Goal: Information Seeking & Learning: Learn about a topic

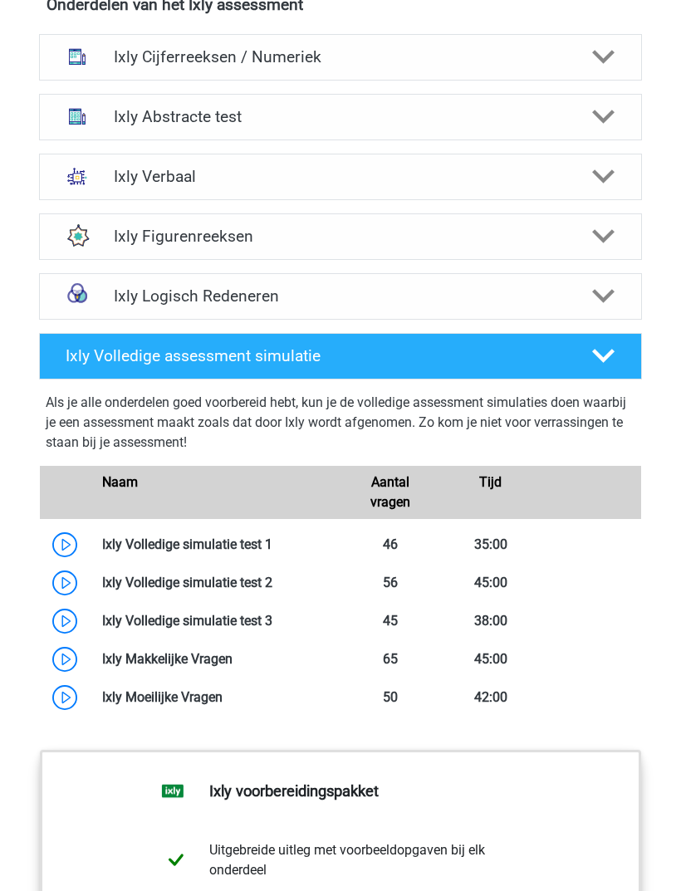
scroll to position [1171, 0]
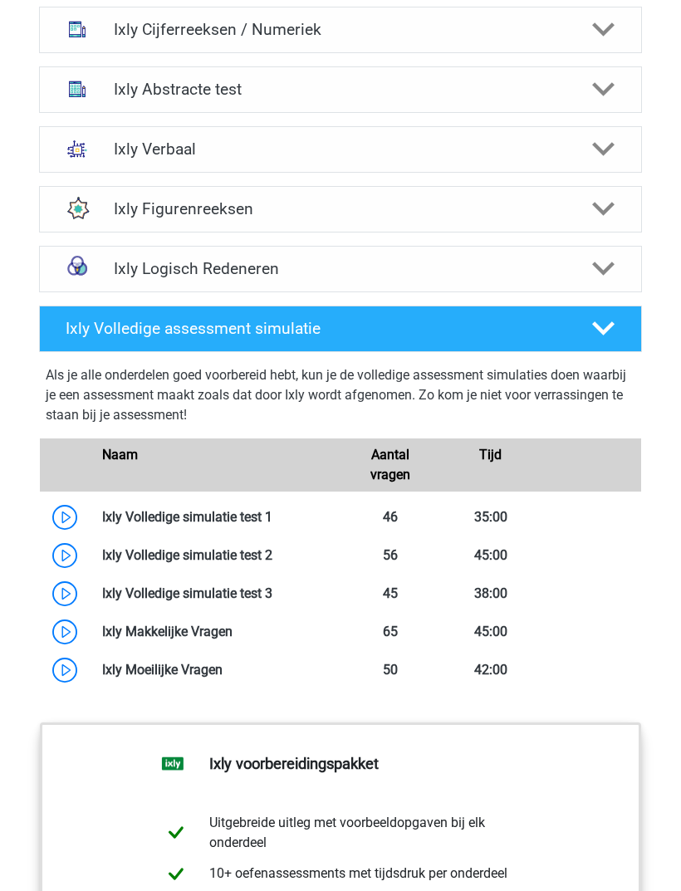
click at [144, 277] on h4 "Ixly Logisch Redeneren" at bounding box center [341, 268] width 454 height 19
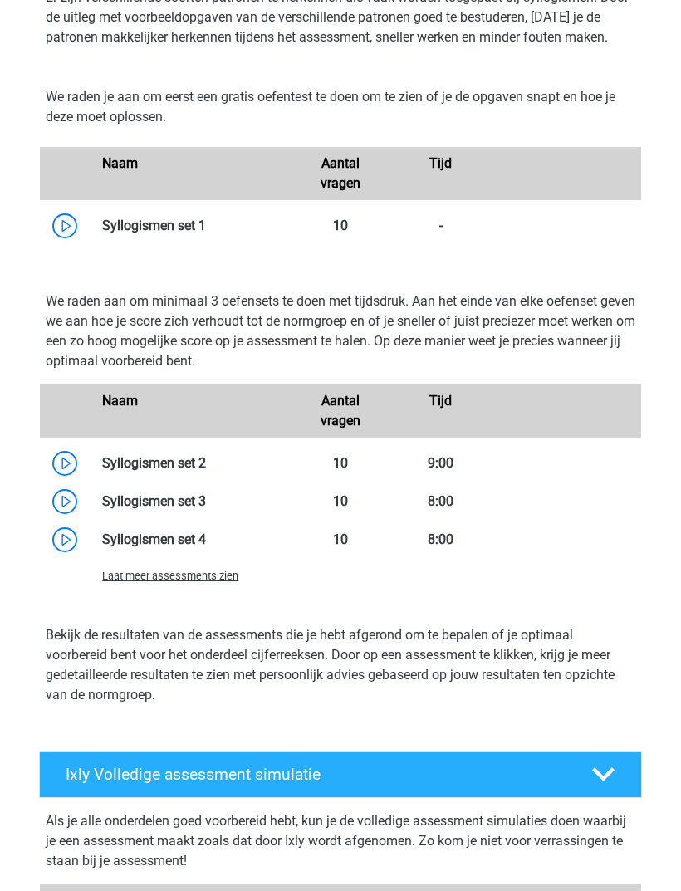
click at [147, 574] on span "Laat meer assessments zien" at bounding box center [170, 576] width 136 height 12
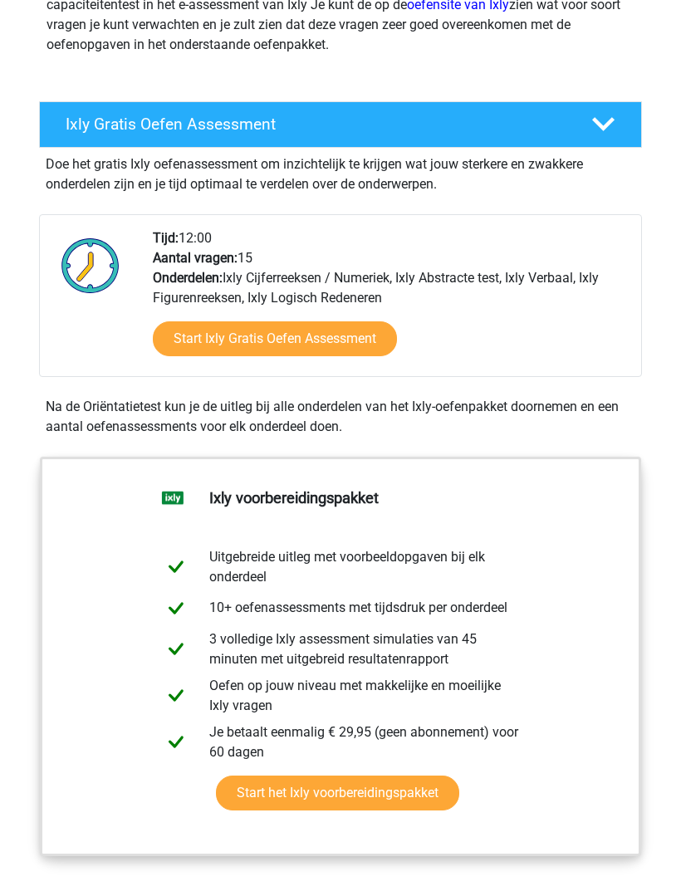
scroll to position [244, 0]
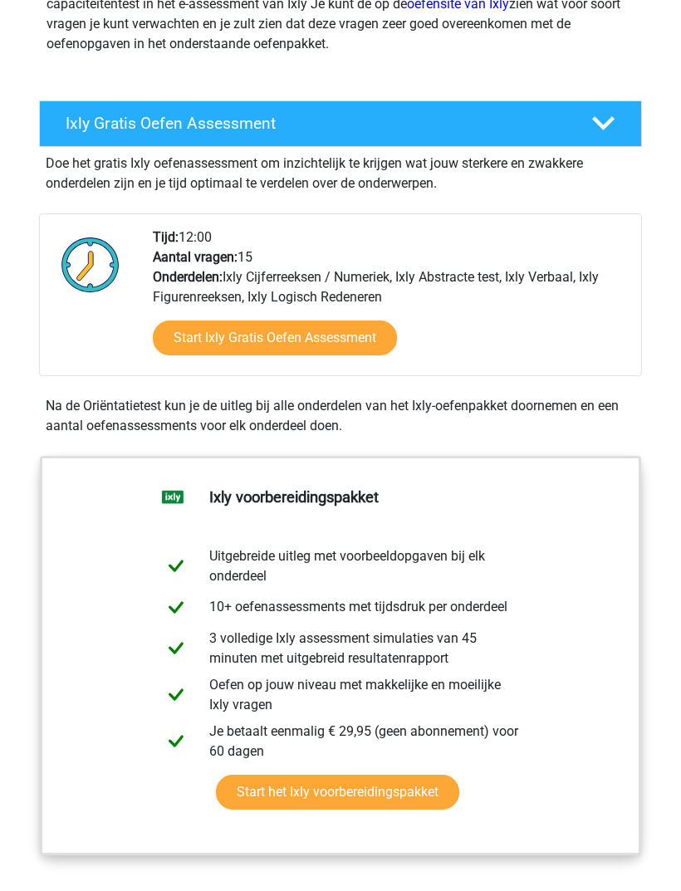
click at [287, 806] on link "Start het Ixly voorbereidingspakket" at bounding box center [337, 792] width 243 height 35
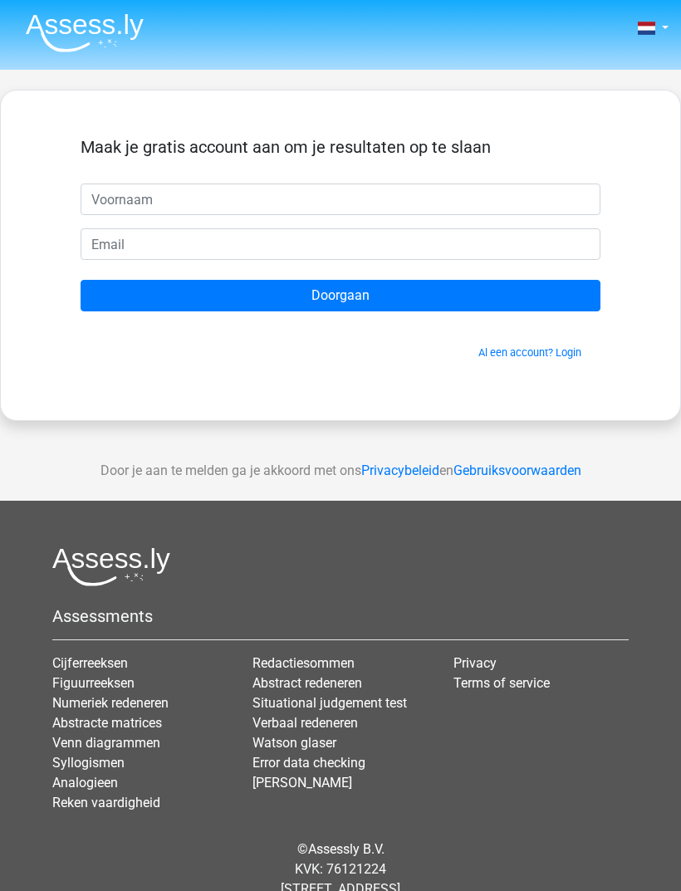
click at [129, 185] on input "text" at bounding box center [341, 199] width 520 height 32
click at [516, 351] on link "Al een account? Login" at bounding box center [529, 352] width 103 height 12
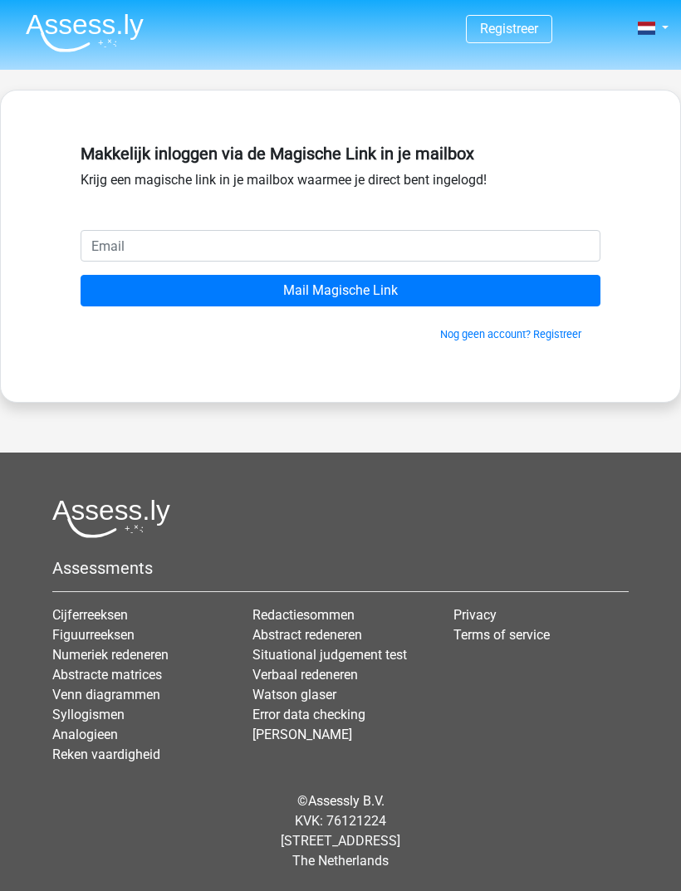
click at [161, 237] on input "email" at bounding box center [341, 246] width 520 height 32
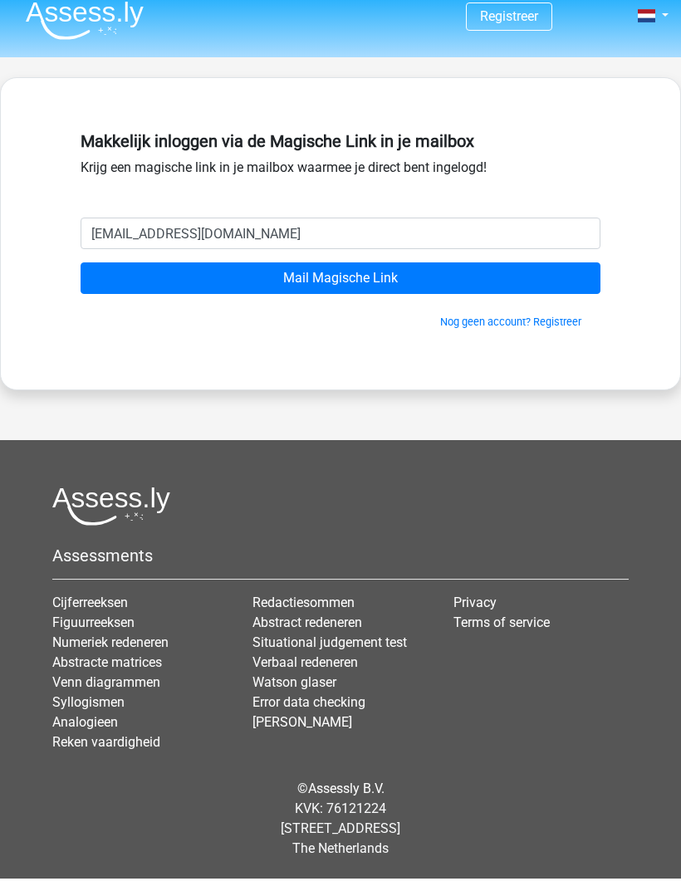
type input "sacha.sportingdelta@gmail.com"
click at [110, 276] on input "Mail Magische Link" at bounding box center [341, 291] width 520 height 32
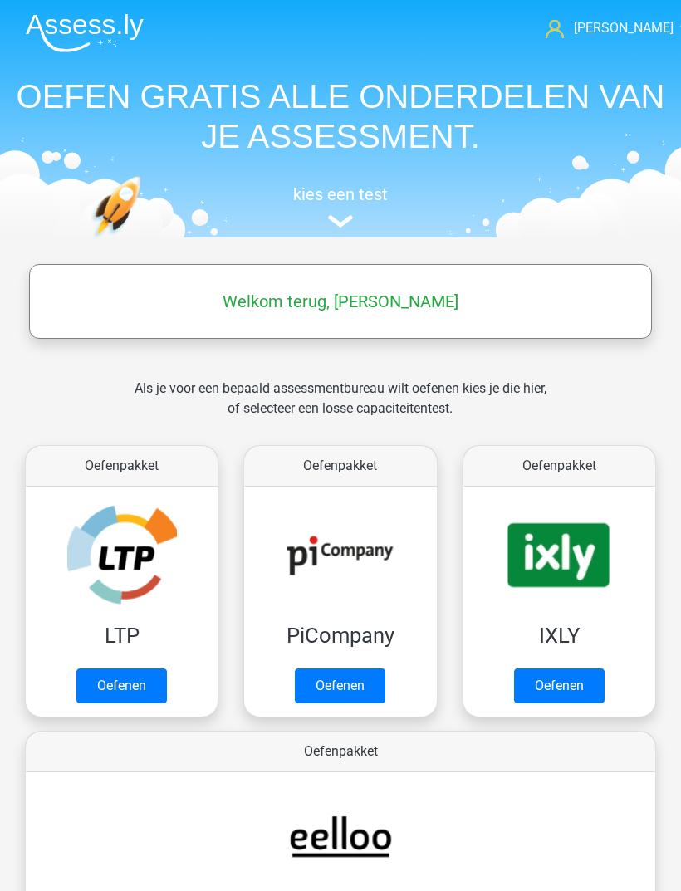
click at [576, 682] on link "Oefenen" at bounding box center [559, 685] width 90 height 35
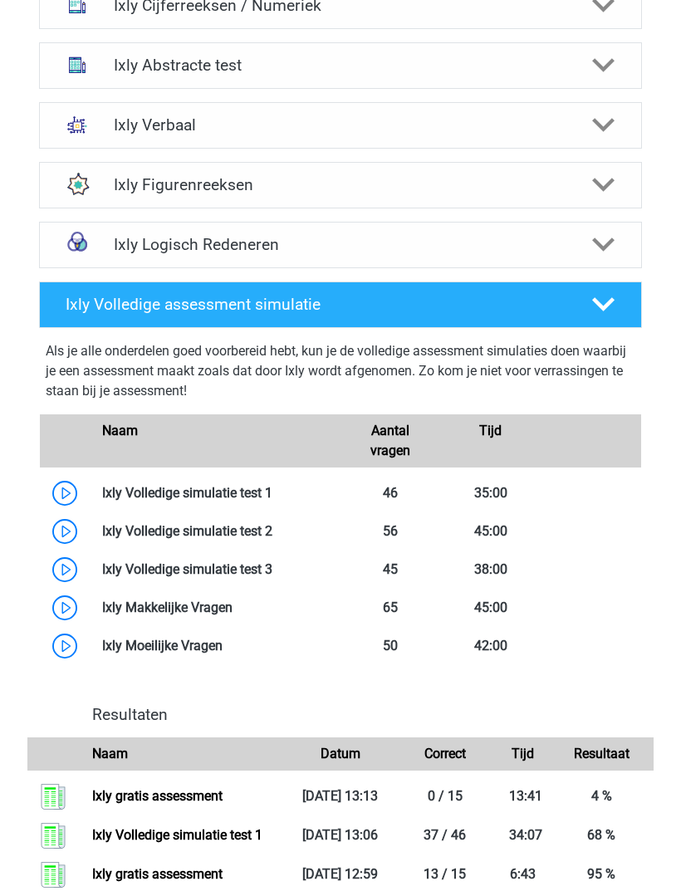
scroll to position [738, 0]
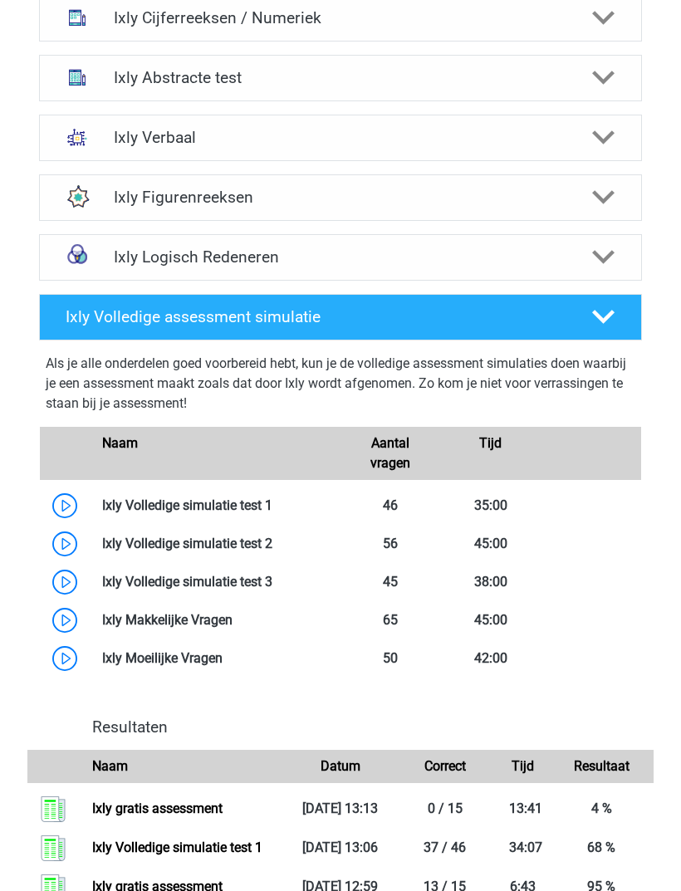
click at [591, 314] on div at bounding box center [603, 316] width 48 height 23
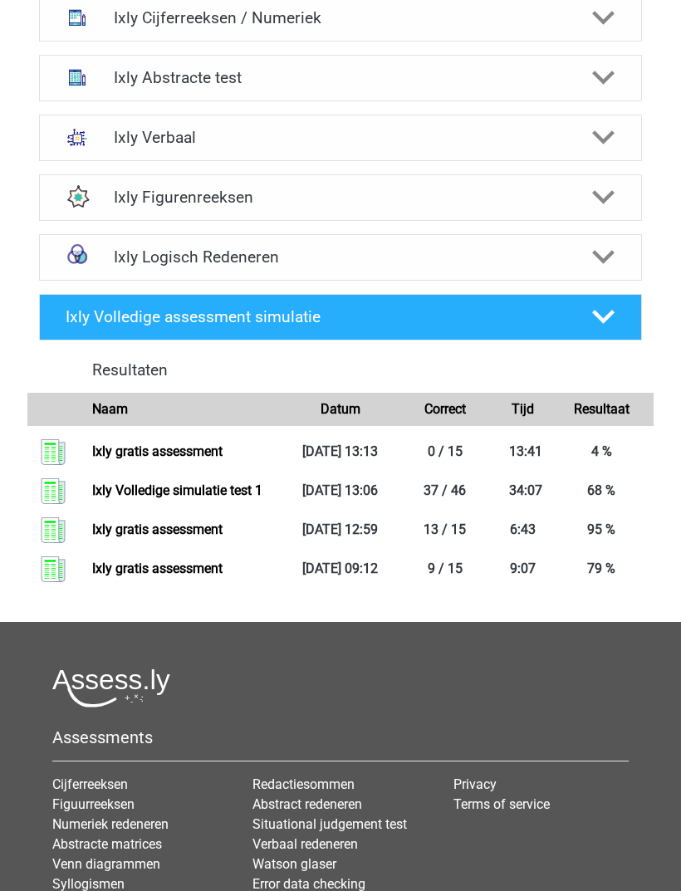
click at [598, 279] on div "Ixly Logisch Redeneren" at bounding box center [340, 257] width 603 height 46
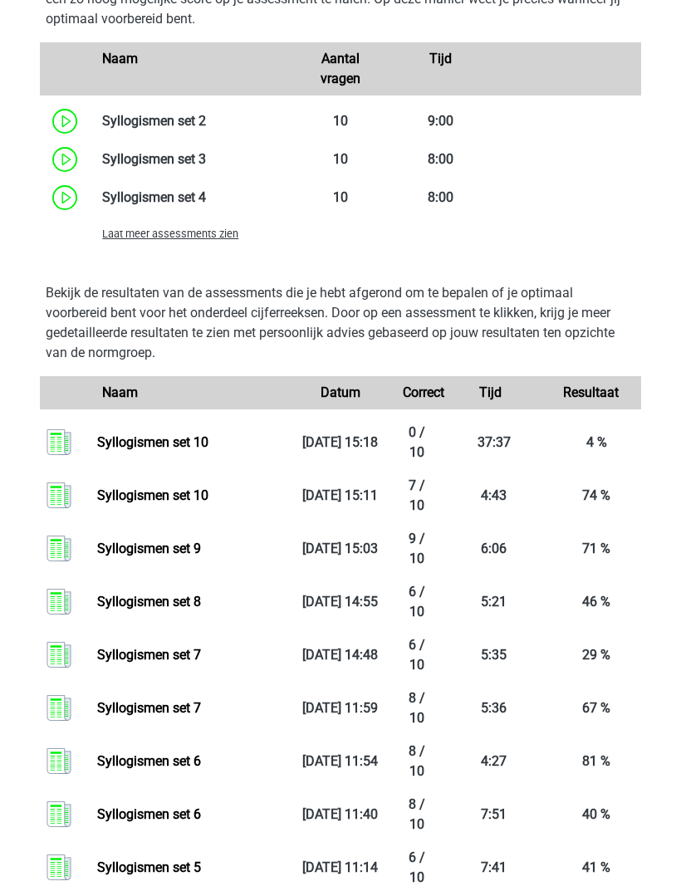
scroll to position [1386, 0]
click at [207, 239] on span "Laat meer assessments zien" at bounding box center [170, 233] width 136 height 12
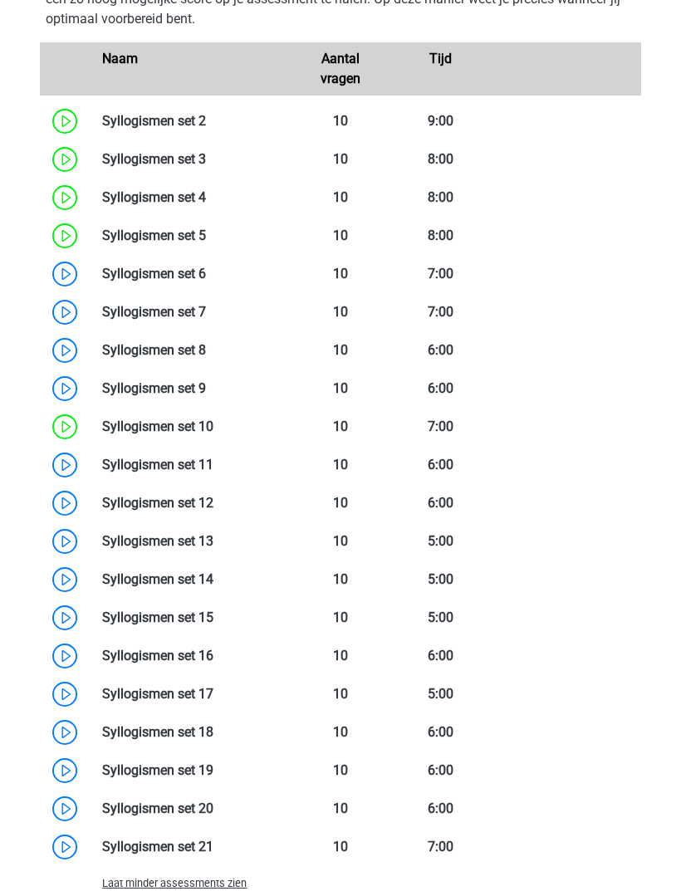
click at [213, 458] on link at bounding box center [213, 465] width 0 height 16
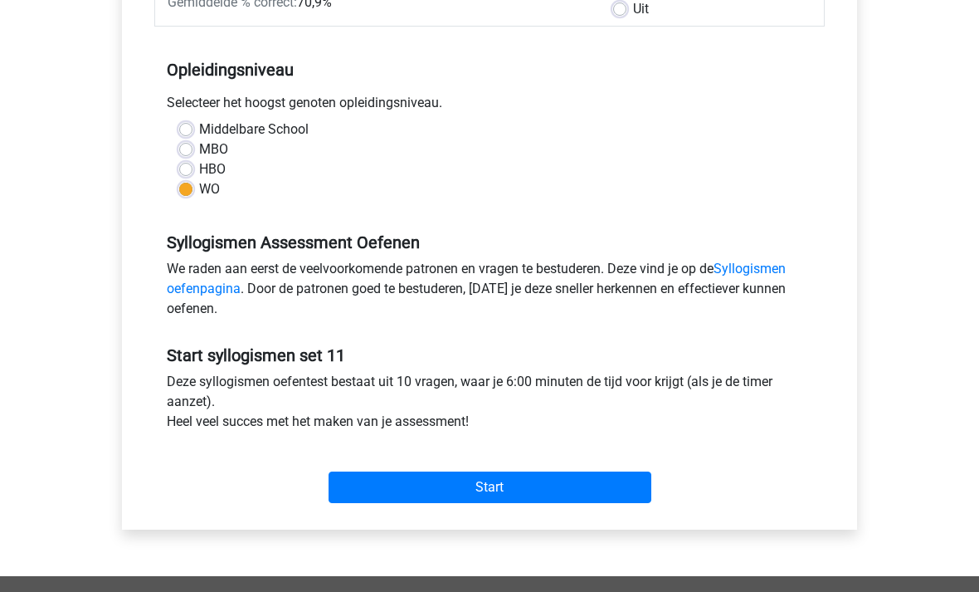
scroll to position [292, 0]
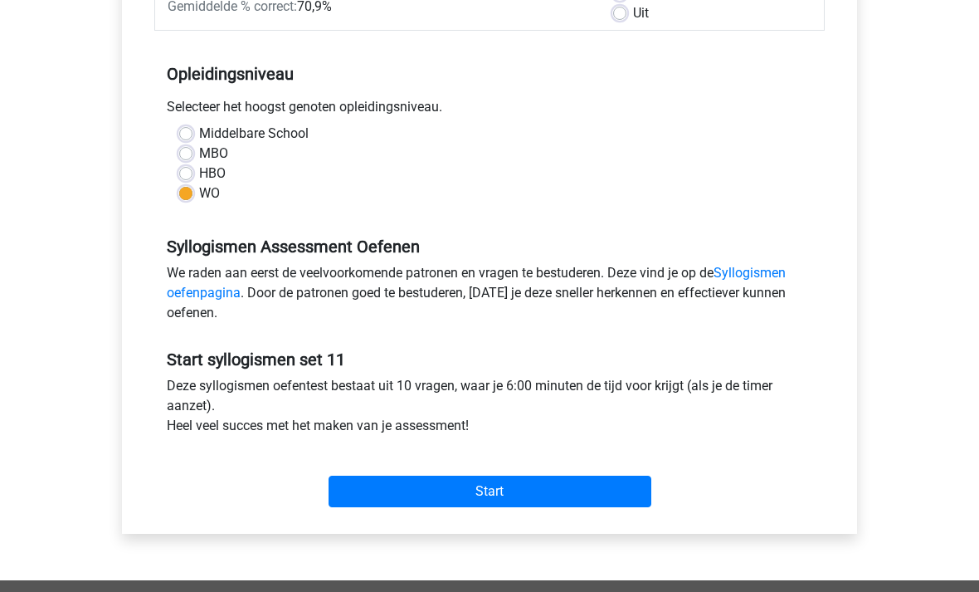
click at [549, 494] on input "Start" at bounding box center [490, 492] width 323 height 32
click at [550, 481] on input "Start" at bounding box center [490, 492] width 323 height 32
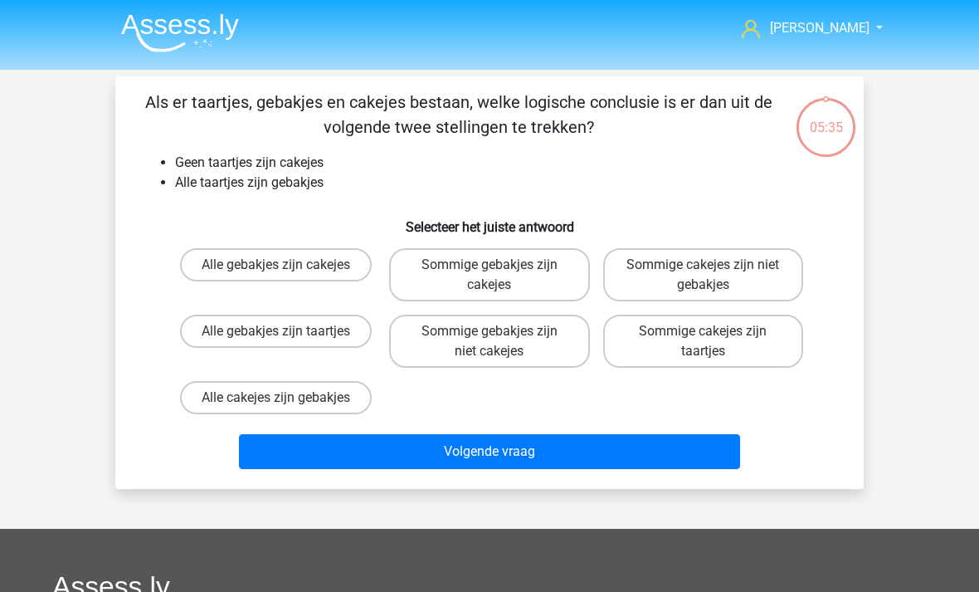
click at [485, 349] on label "Sommige gebakjes zijn niet cakejes" at bounding box center [489, 341] width 200 height 53
click at [490, 342] on input "Sommige gebakjes zijn niet cakejes" at bounding box center [495, 336] width 11 height 11
radio input "true"
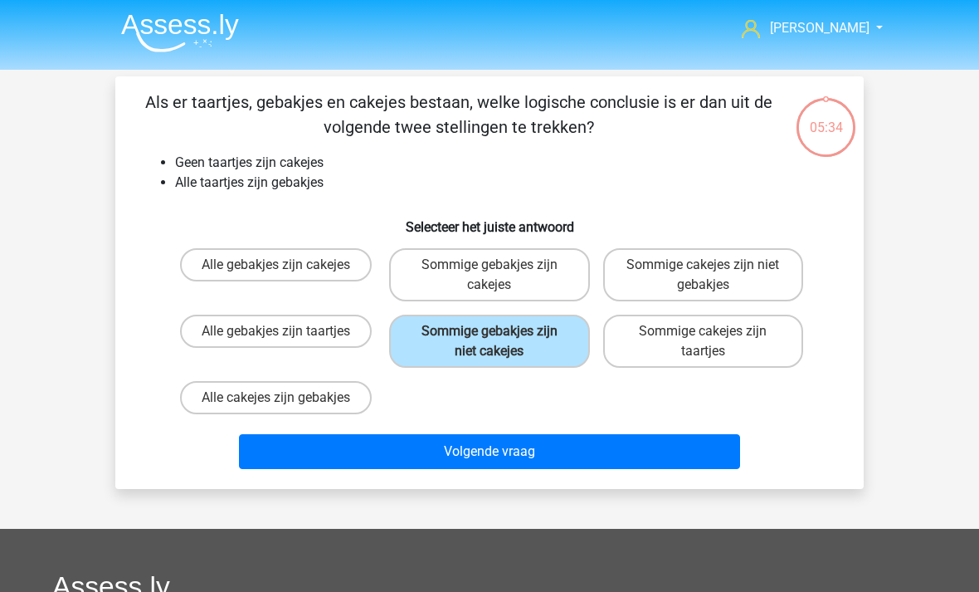
click at [562, 448] on button "Volgende vraag" at bounding box center [490, 451] width 502 height 35
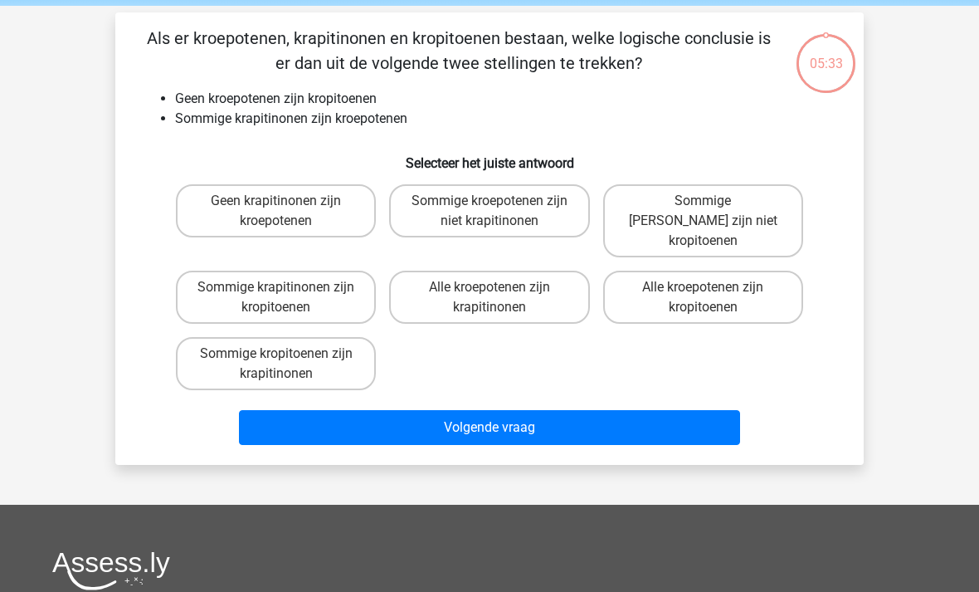
scroll to position [76, 0]
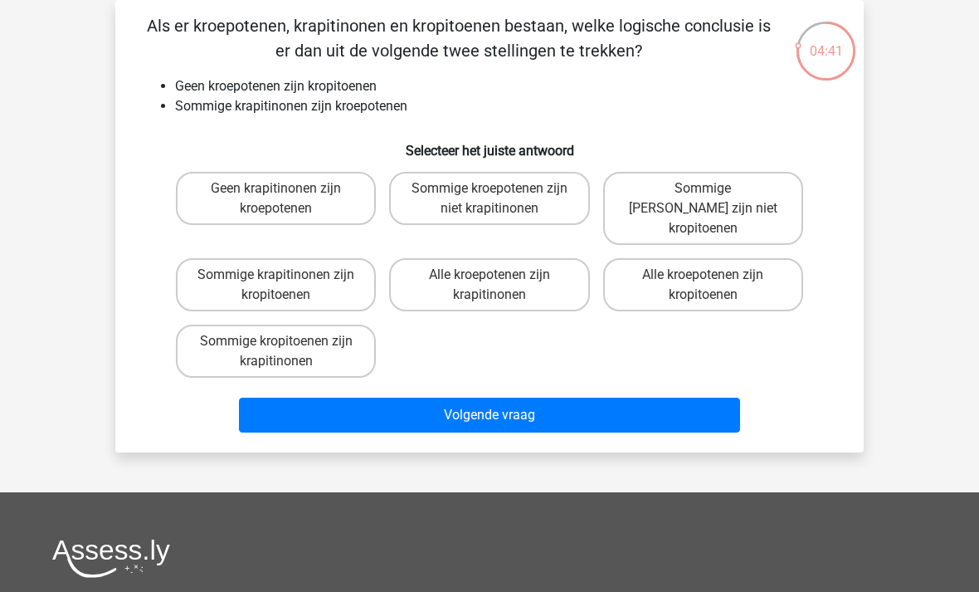
click at [695, 205] on label "Sommige [PERSON_NAME] zijn niet kropitoenen" at bounding box center [703, 208] width 200 height 73
click at [703, 199] on input "Sommige [PERSON_NAME] zijn niet kropitoenen" at bounding box center [708, 193] width 11 height 11
radio input "true"
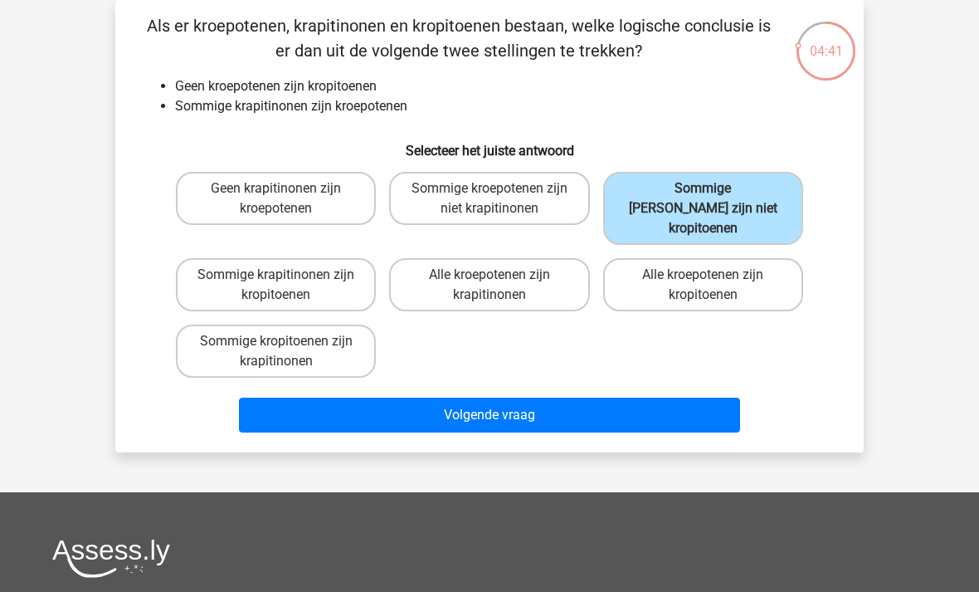
click at [593, 404] on button "Volgende vraag" at bounding box center [490, 415] width 502 height 35
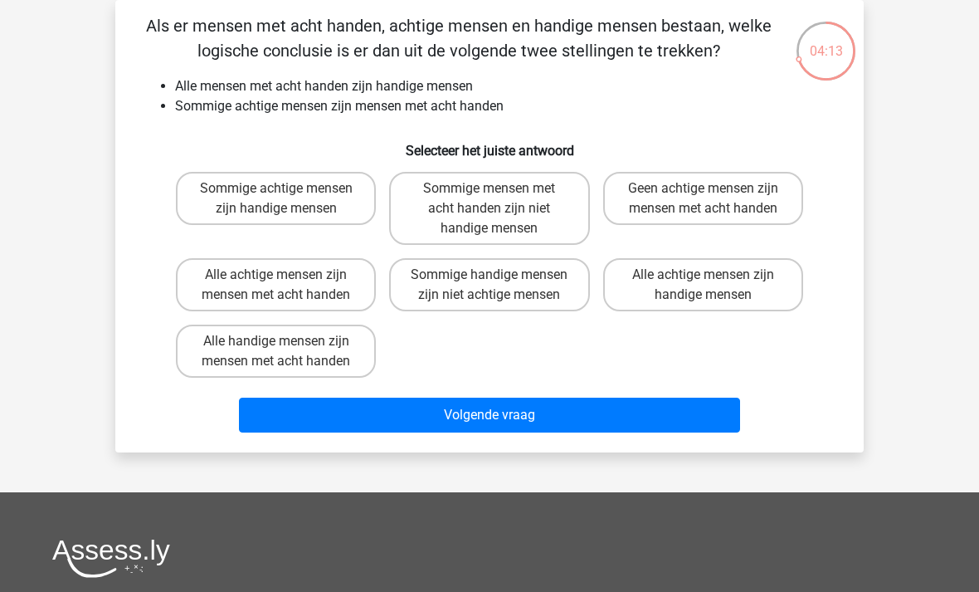
click at [311, 188] on label "Sommige achtige mensen zijn handige mensen" at bounding box center [276, 198] width 200 height 53
click at [287, 188] on input "Sommige achtige mensen zijn handige mensen" at bounding box center [281, 193] width 11 height 11
radio input "true"
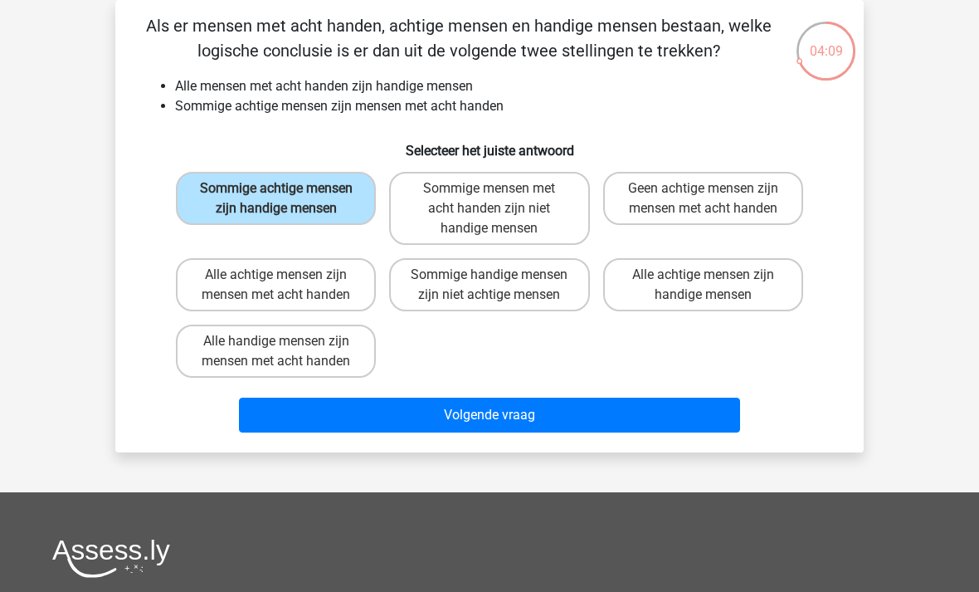
click at [477, 432] on button "Volgende vraag" at bounding box center [490, 415] width 502 height 35
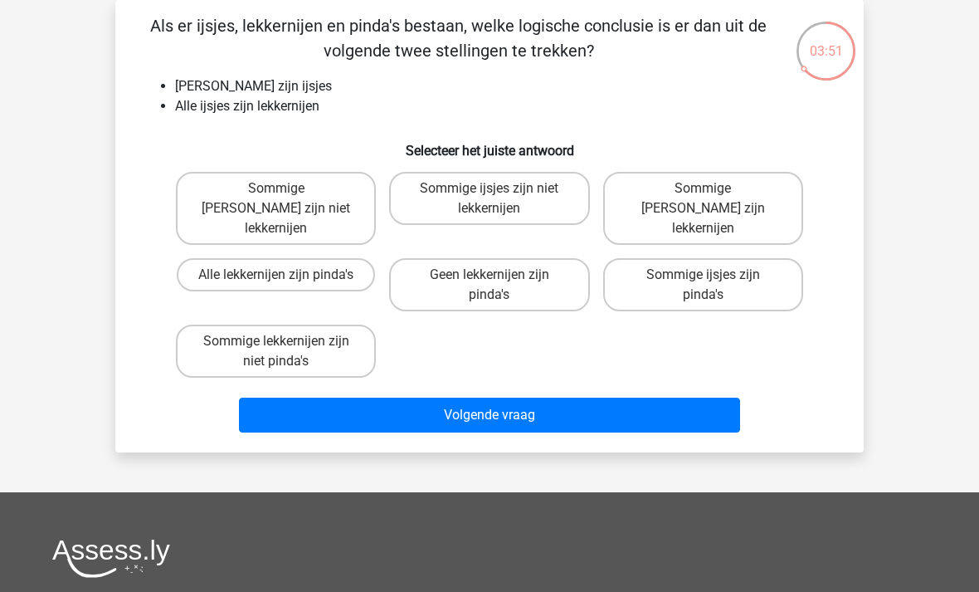
click at [287, 341] on input "Sommige lekkernijen zijn niet pinda's" at bounding box center [281, 346] width 11 height 11
radio input "true"
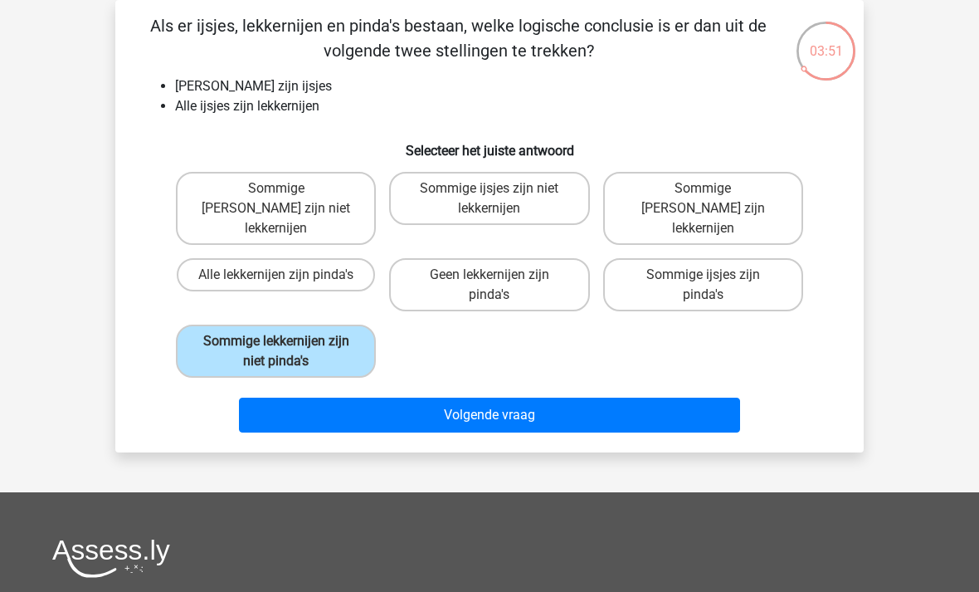
click at [487, 398] on button "Volgende vraag" at bounding box center [490, 415] width 502 height 35
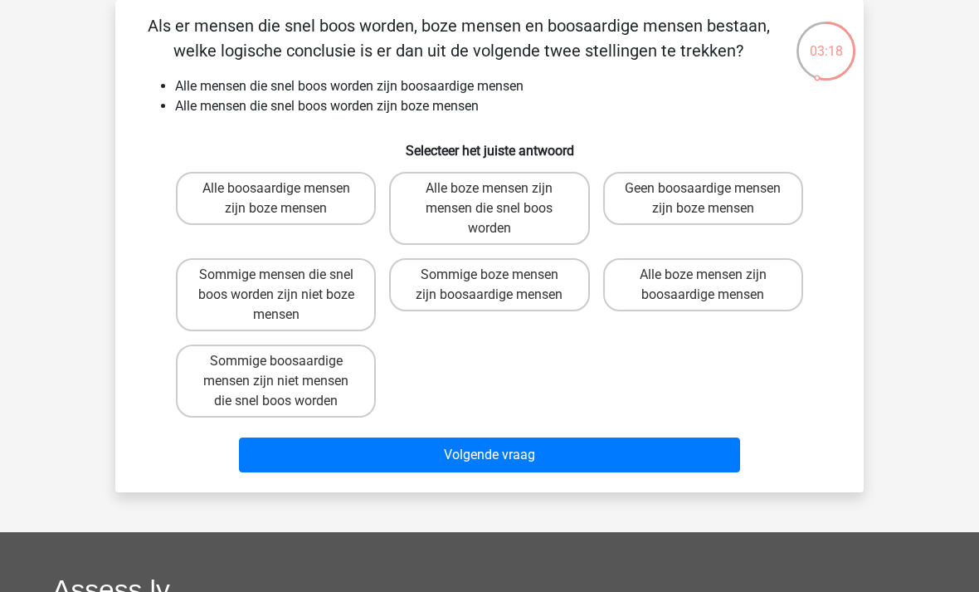
click at [479, 280] on label "Sommige boze mensen zijn boosaardige mensen" at bounding box center [489, 284] width 200 height 53
click at [490, 280] on input "Sommige boze mensen zijn boosaardige mensen" at bounding box center [495, 280] width 11 height 11
radio input "true"
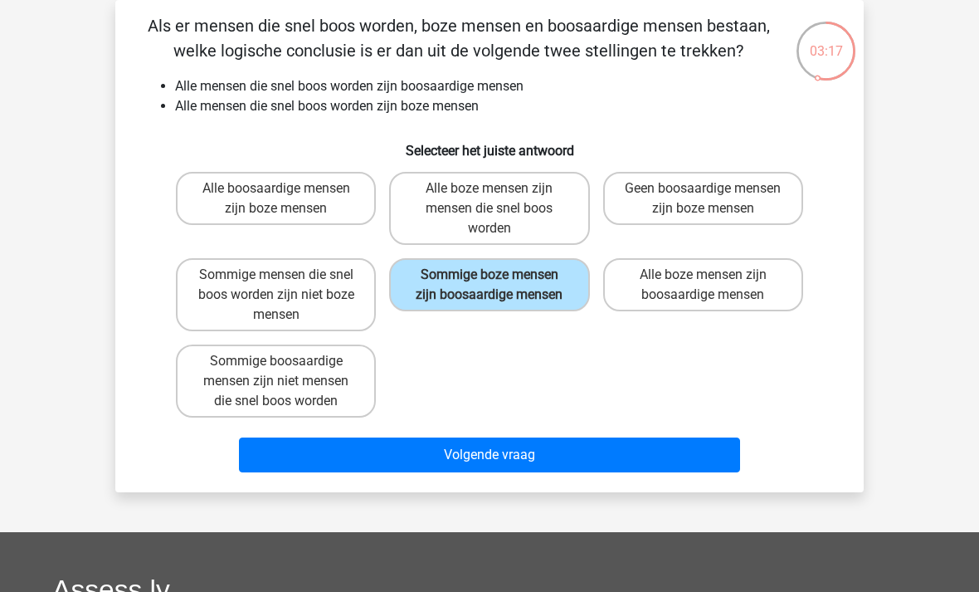
click at [529, 463] on button "Volgende vraag" at bounding box center [490, 454] width 502 height 35
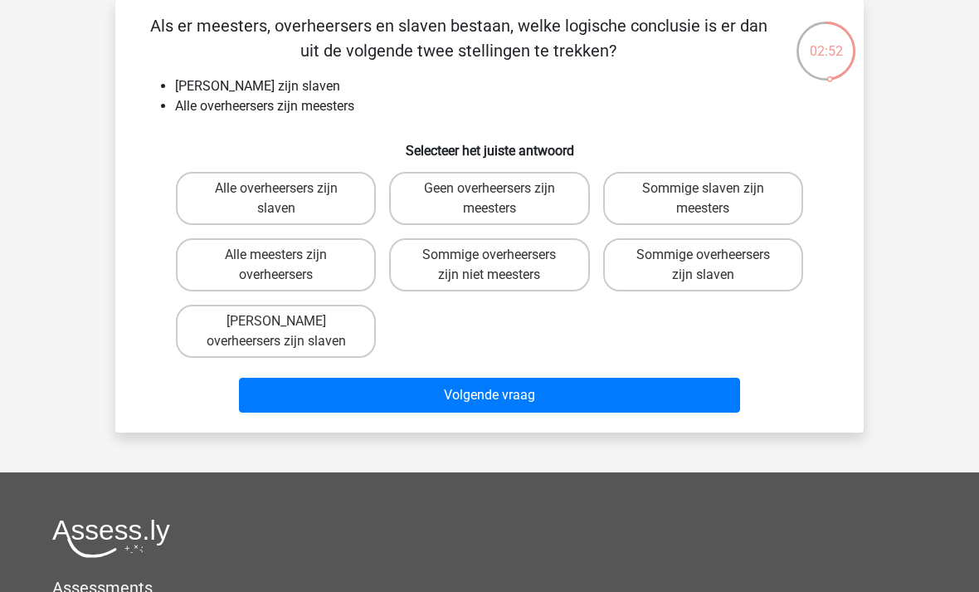
click at [322, 203] on label "Alle overheersers zijn slaven" at bounding box center [276, 198] width 200 height 53
click at [287, 199] on input "Alle overheersers zijn slaven" at bounding box center [281, 193] width 11 height 11
radio input "true"
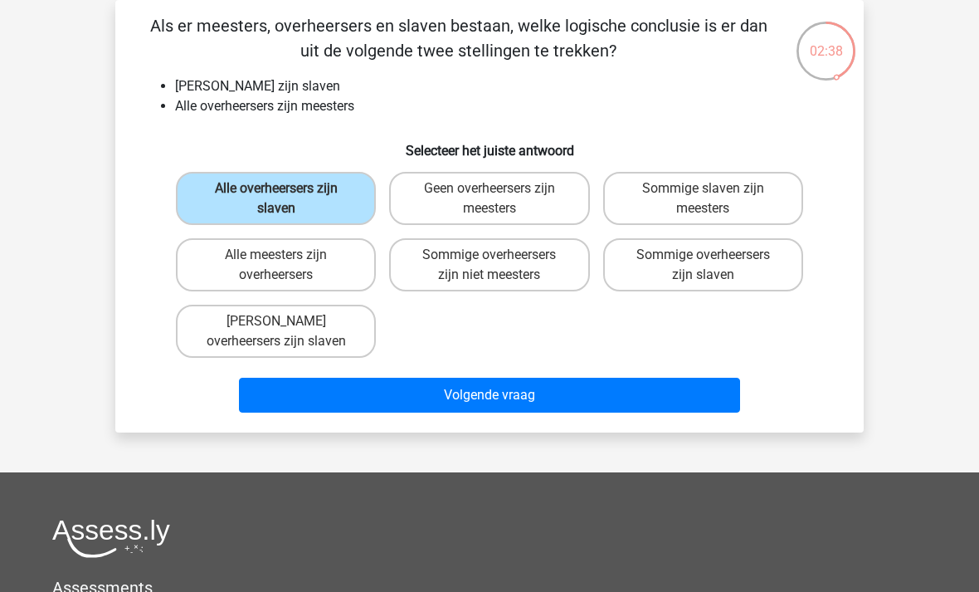
click at [416, 398] on button "Volgende vraag" at bounding box center [490, 395] width 502 height 35
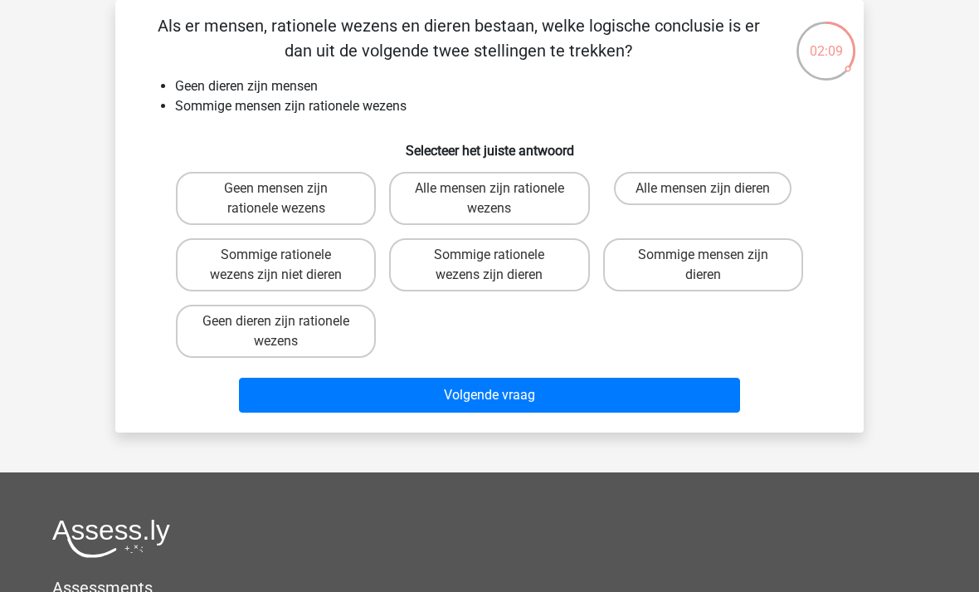
click at [312, 254] on label "Sommige rationele wezens zijn niet dieren" at bounding box center [276, 264] width 200 height 53
click at [287, 255] on input "Sommige rationele wezens zijn niet dieren" at bounding box center [281, 260] width 11 height 11
radio input "true"
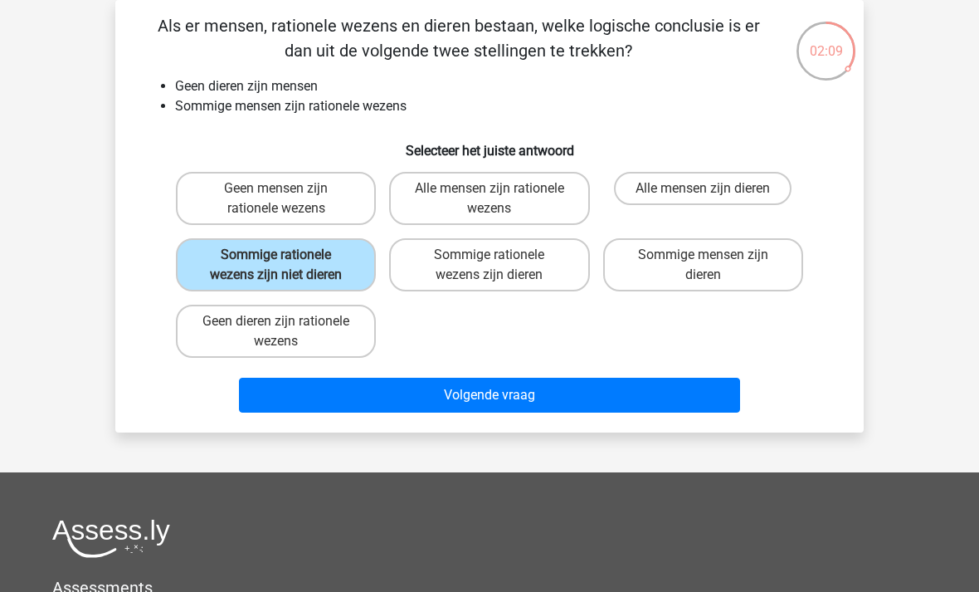
click at [522, 400] on button "Volgende vraag" at bounding box center [490, 395] width 502 height 35
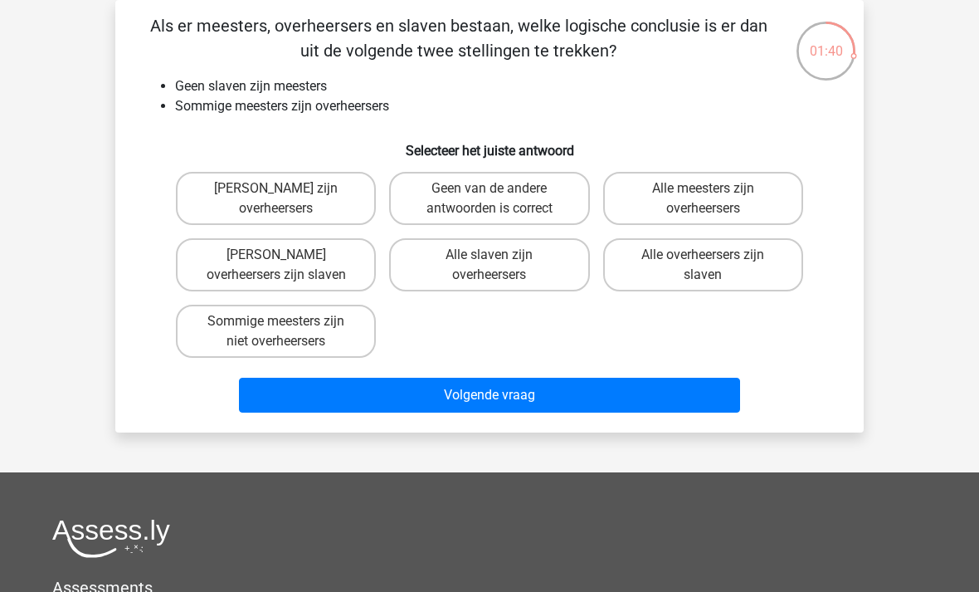
click at [528, 199] on label "Geen van de andere antwoorden is correct" at bounding box center [489, 198] width 200 height 53
click at [500, 199] on input "Geen van de andere antwoorden is correct" at bounding box center [495, 193] width 11 height 11
radio input "true"
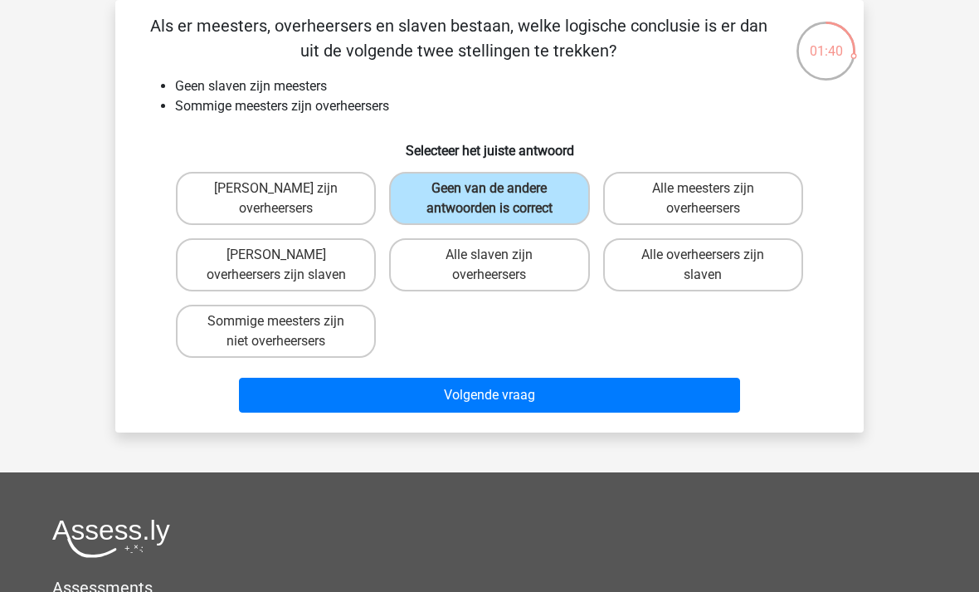
scroll to position [77, 0]
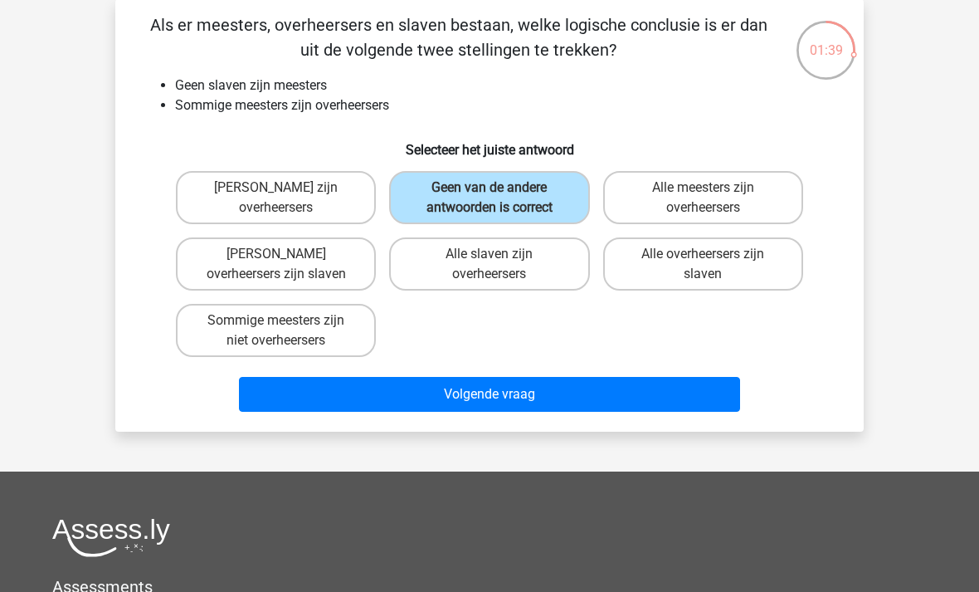
click at [594, 379] on button "Volgende vraag" at bounding box center [490, 394] width 502 height 35
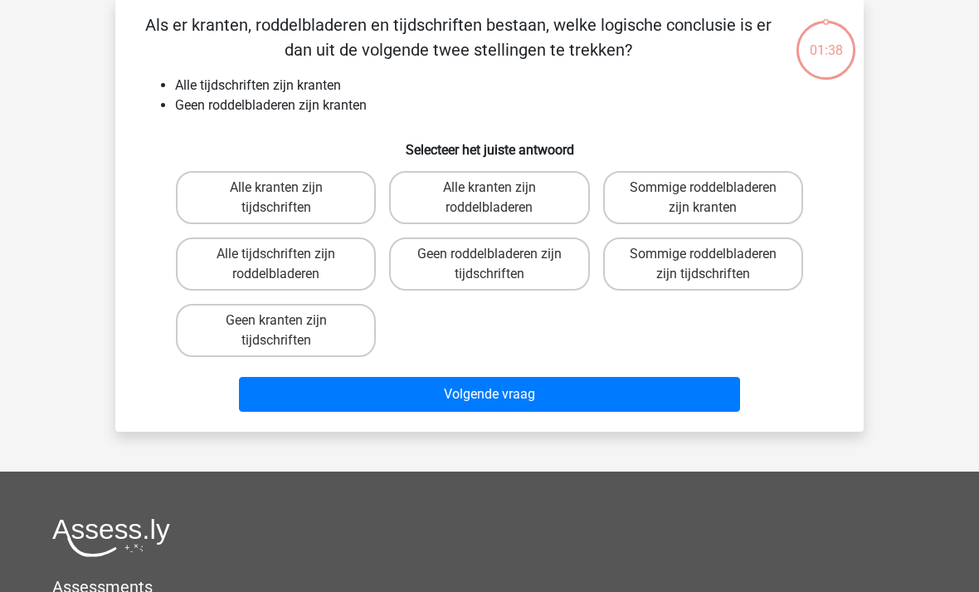
scroll to position [76, 0]
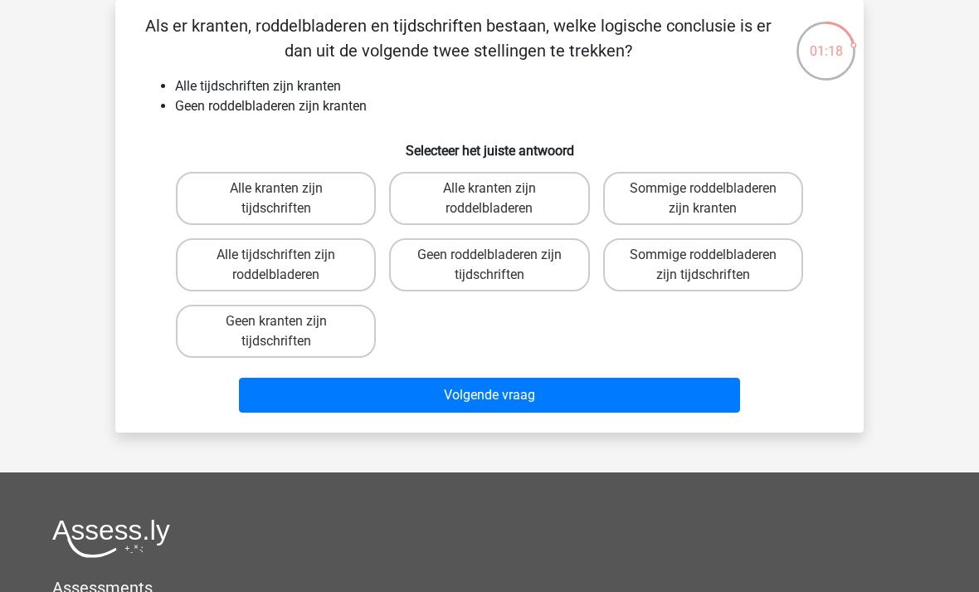
click at [543, 259] on label "Geen roddelbladeren zijn tijdschriften" at bounding box center [489, 264] width 200 height 53
click at [500, 259] on input "Geen roddelbladeren zijn tijdschriften" at bounding box center [495, 260] width 11 height 11
radio input "true"
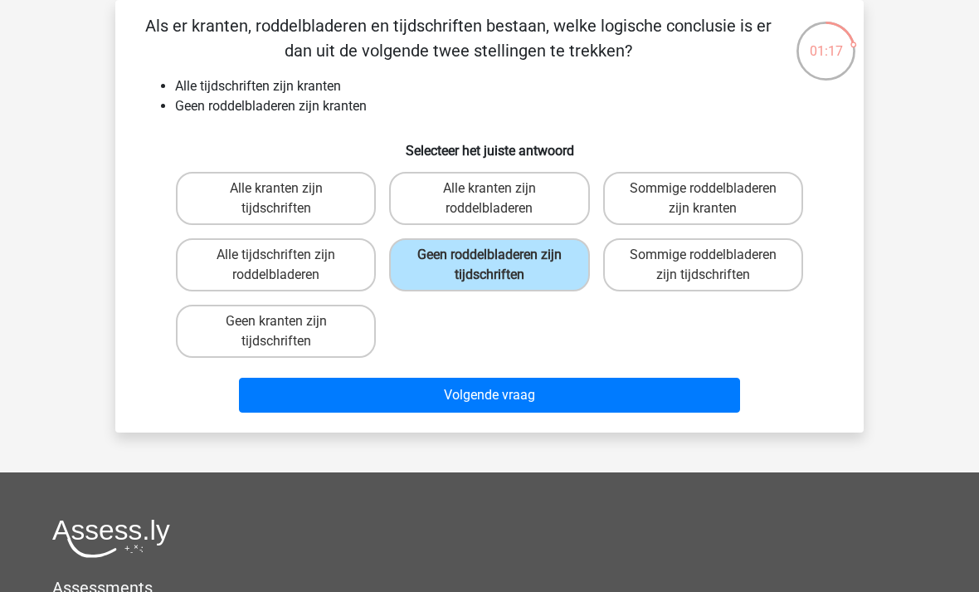
click at [538, 392] on button "Volgende vraag" at bounding box center [490, 395] width 502 height 35
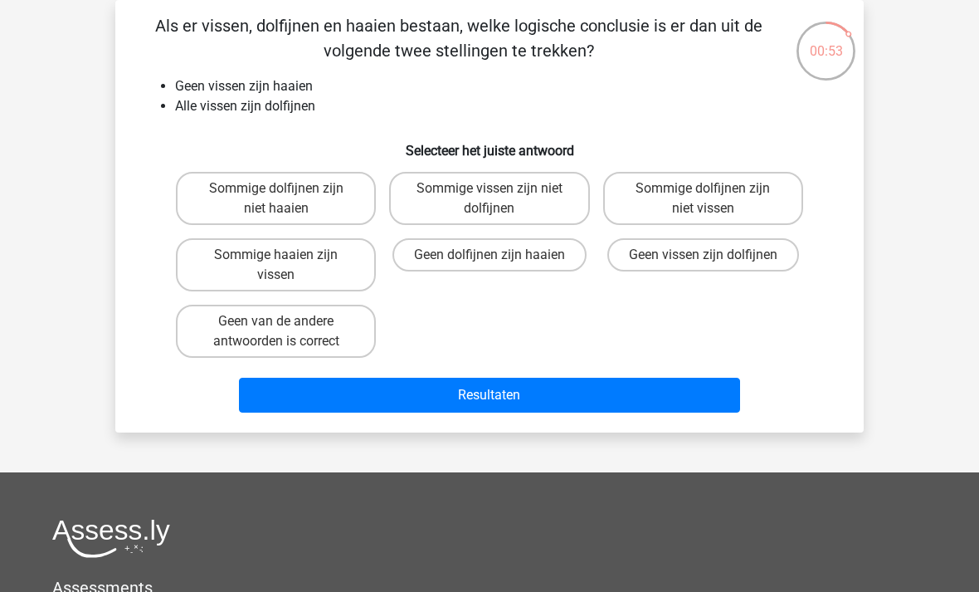
click at [295, 275] on label "Sommige haaien zijn vissen" at bounding box center [276, 264] width 200 height 53
click at [287, 266] on input "Sommige haaien zijn vissen" at bounding box center [281, 260] width 11 height 11
radio input "true"
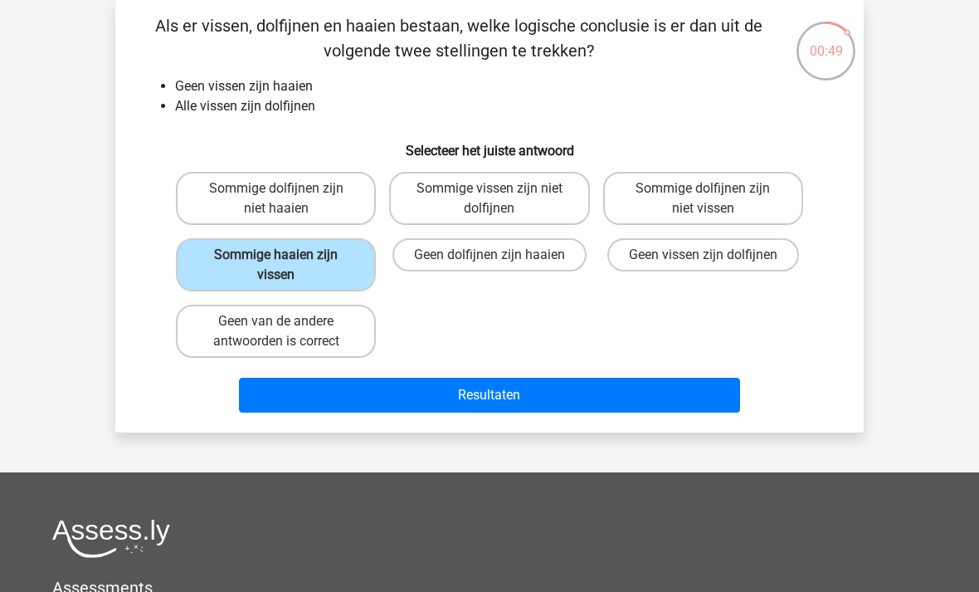
click at [323, 210] on label "Sommige dolfijnen zijn niet haaien" at bounding box center [276, 198] width 200 height 53
click at [287, 199] on input "Sommige dolfijnen zijn niet haaien" at bounding box center [281, 193] width 11 height 11
radio input "true"
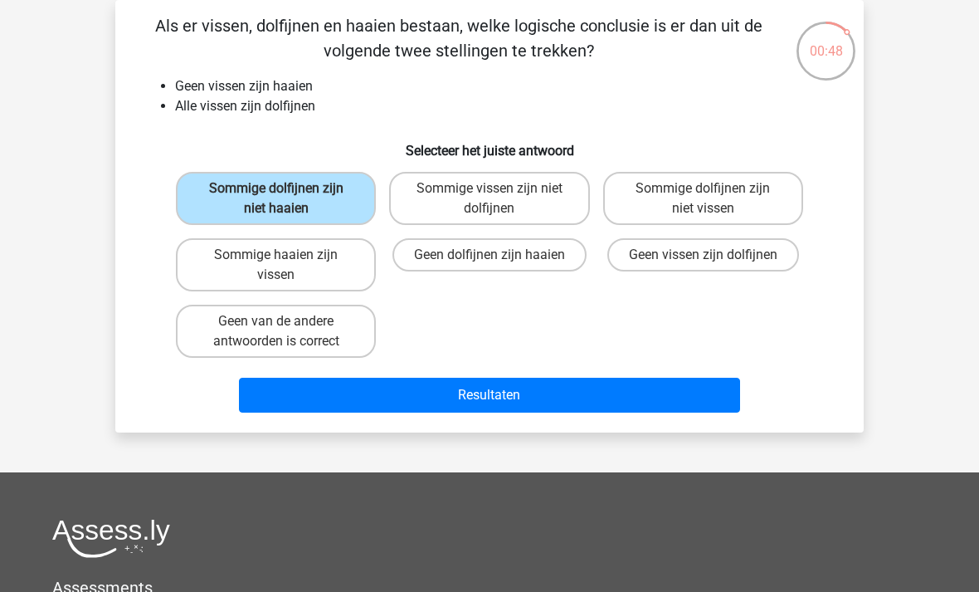
click at [461, 401] on button "Resultaten" at bounding box center [490, 395] width 502 height 35
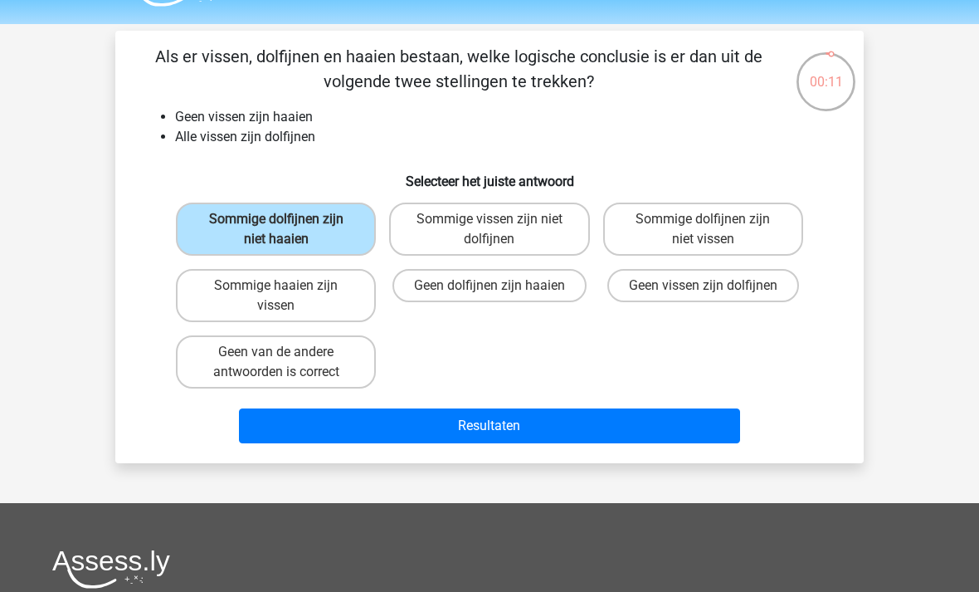
scroll to position [0, 0]
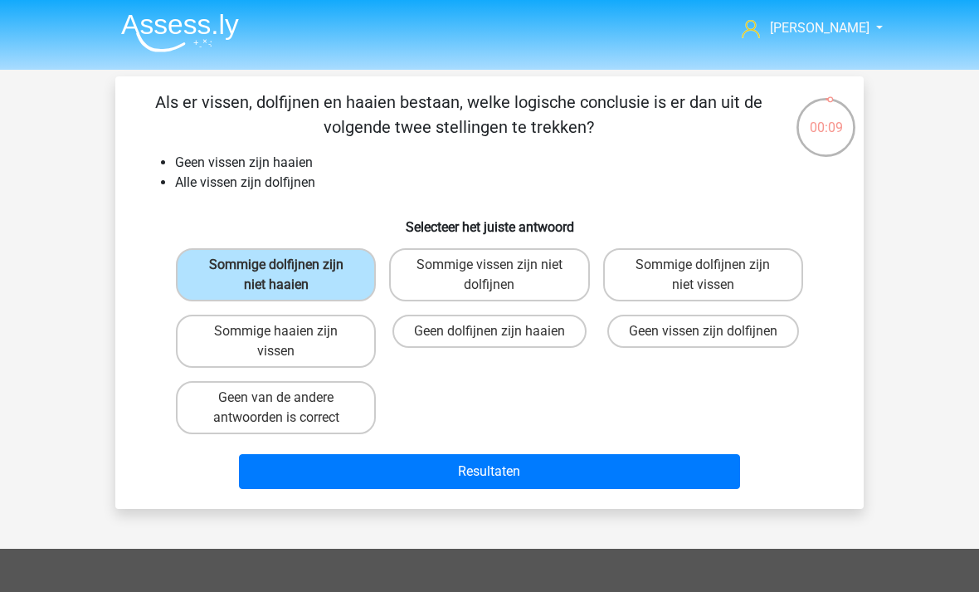
click at [838, 19] on link "[PERSON_NAME]" at bounding box center [803, 28] width 136 height 20
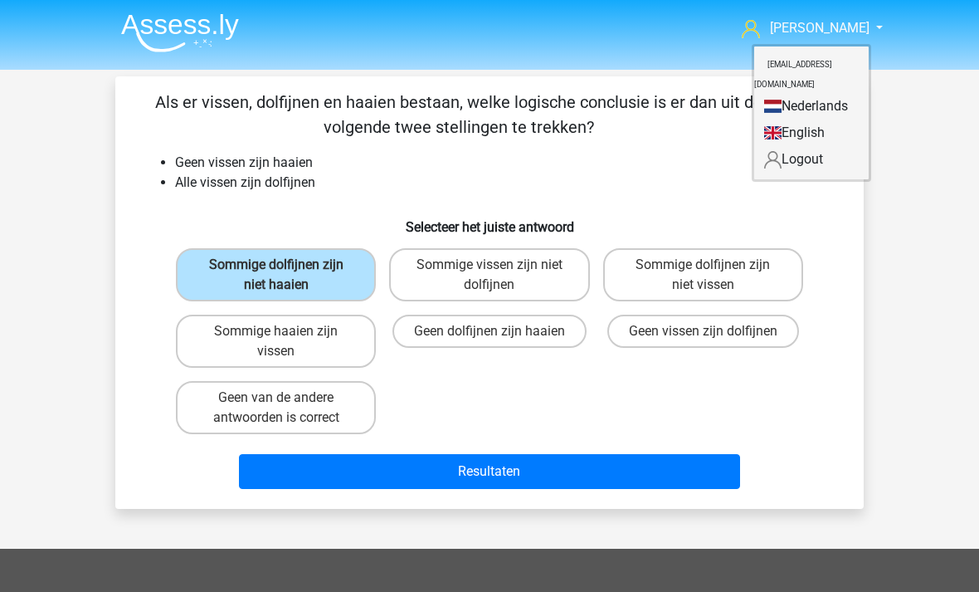
click at [188, 33] on img at bounding box center [180, 32] width 118 height 39
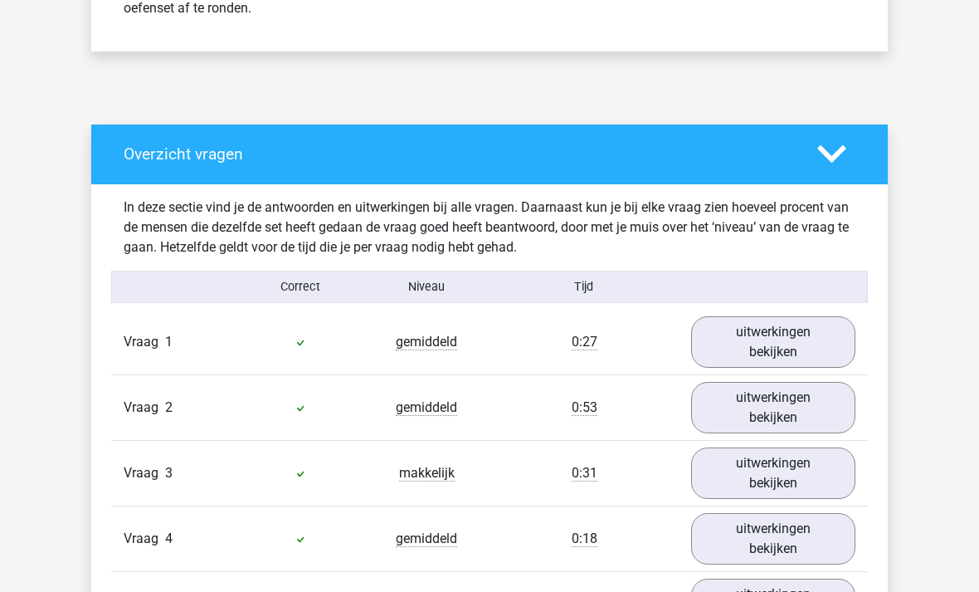
scroll to position [681, 0]
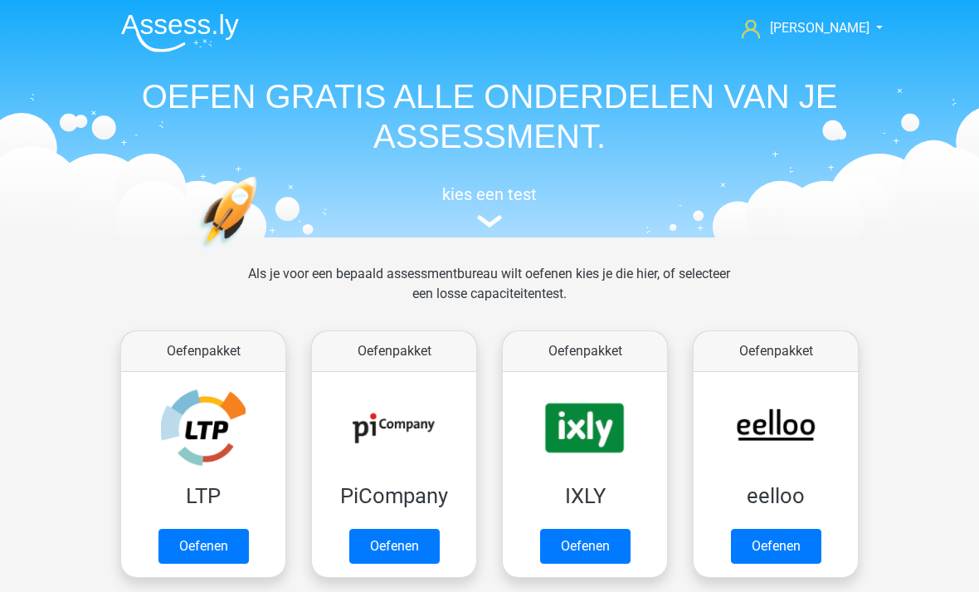
click at [589, 538] on link "Oefenen" at bounding box center [585, 546] width 90 height 35
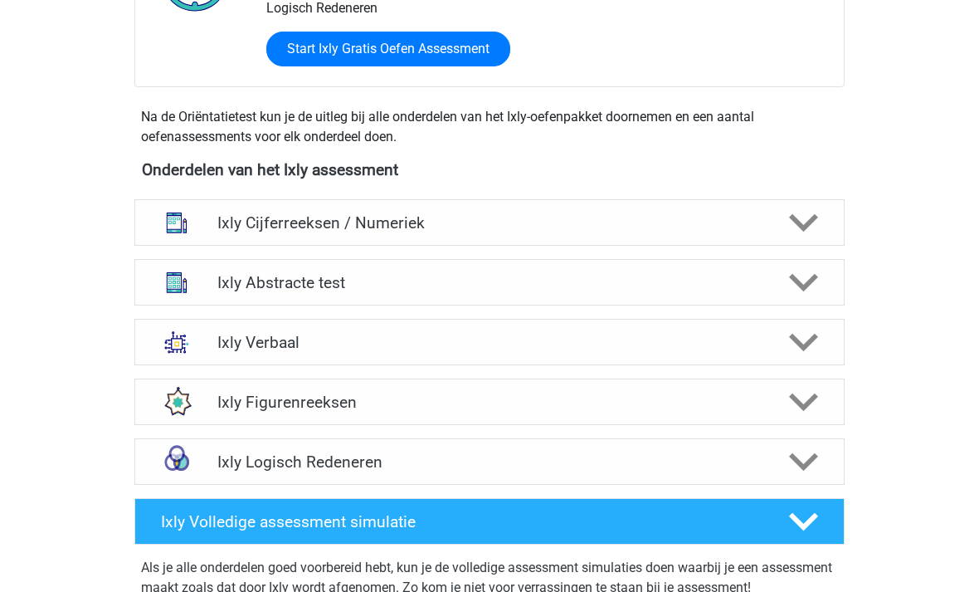
scroll to position [521, 0]
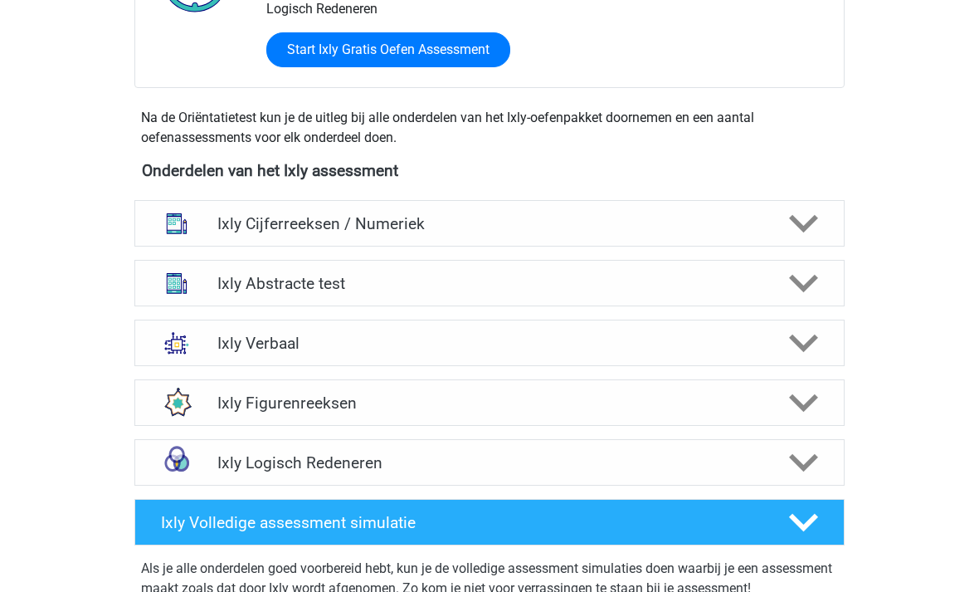
click at [212, 459] on div "Ixly Logisch Redeneren" at bounding box center [489, 462] width 569 height 19
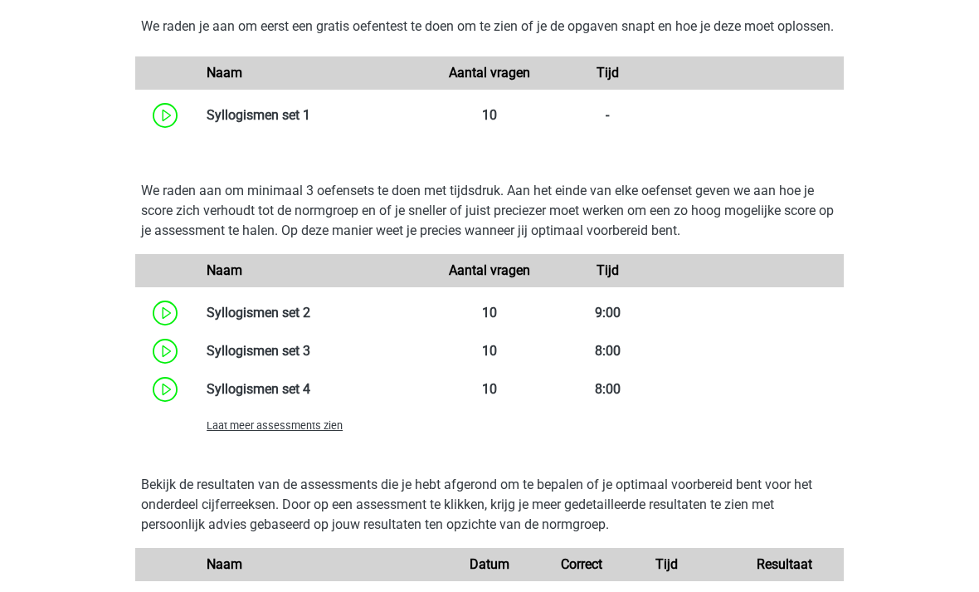
scroll to position [1112, 0]
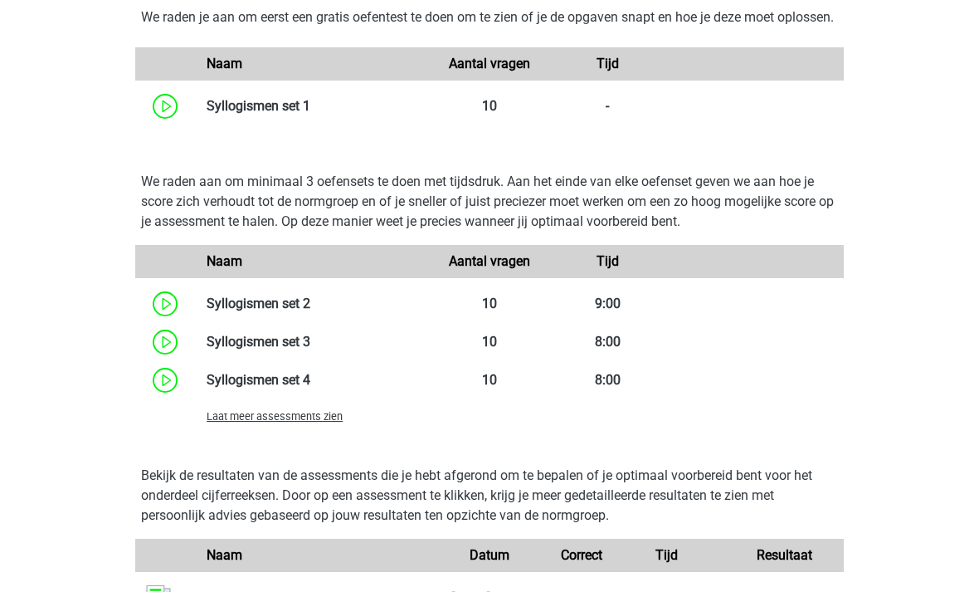
click at [223, 422] on span "Laat meer assessments zien" at bounding box center [275, 416] width 136 height 12
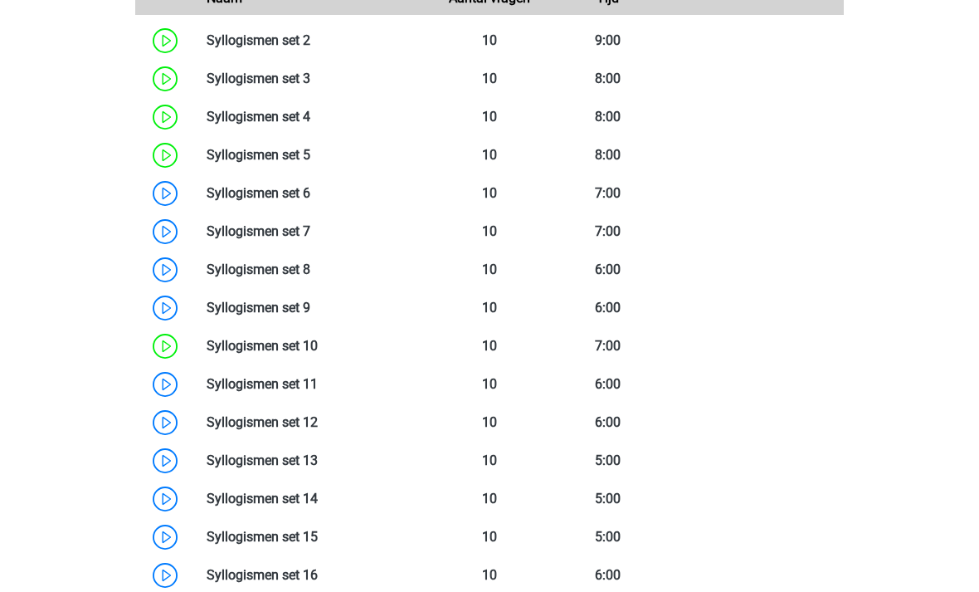
scroll to position [1375, 0]
click at [318, 430] on link at bounding box center [318, 422] width 0 height 16
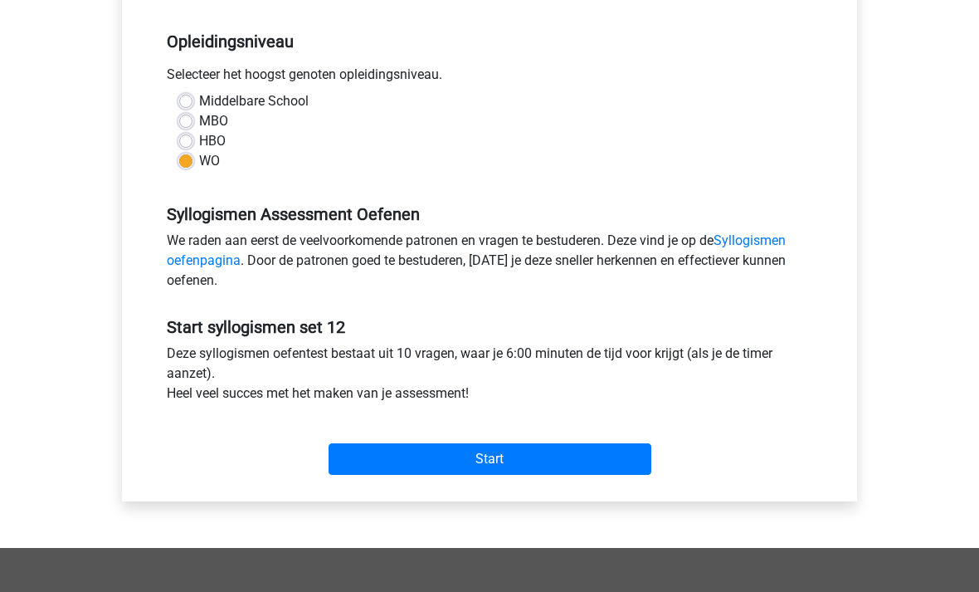
scroll to position [325, 0]
click at [516, 456] on input "Start" at bounding box center [490, 460] width 323 height 32
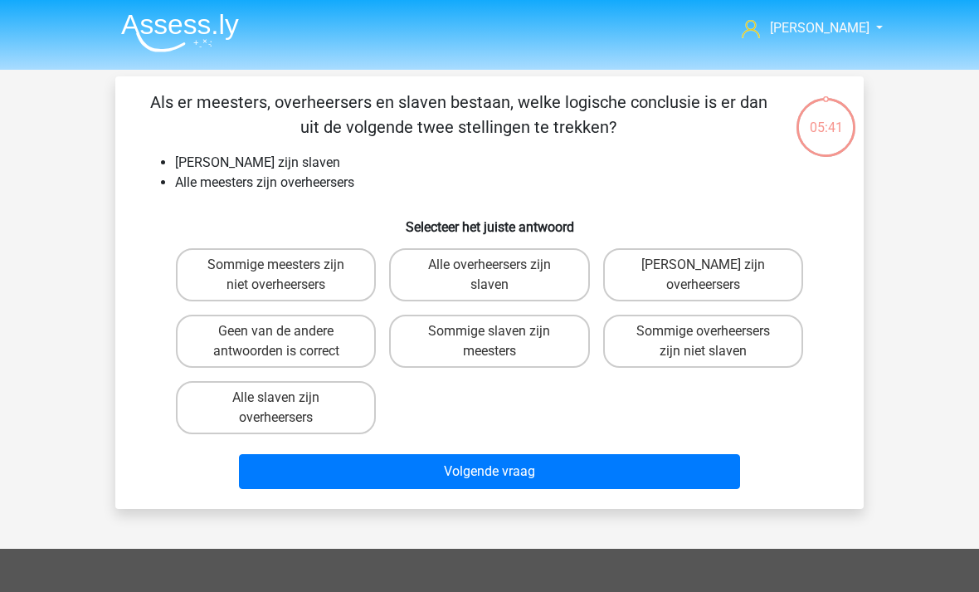
click at [706, 355] on label "Sommige overheersers zijn niet slaven" at bounding box center [703, 341] width 200 height 53
click at [706, 342] on input "Sommige overheersers zijn niet slaven" at bounding box center [708, 336] width 11 height 11
radio input "true"
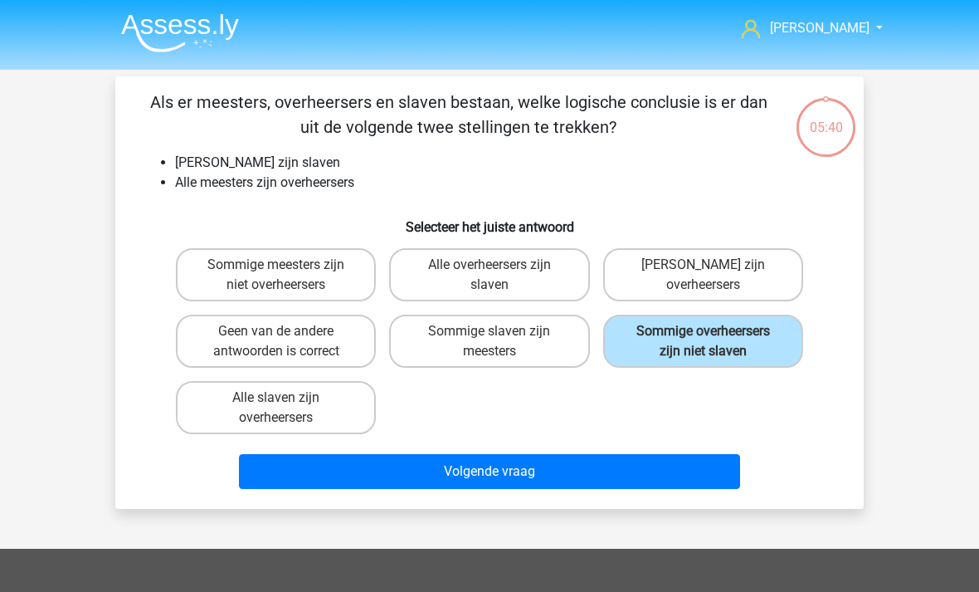
click at [644, 466] on button "Volgende vraag" at bounding box center [490, 471] width 502 height 35
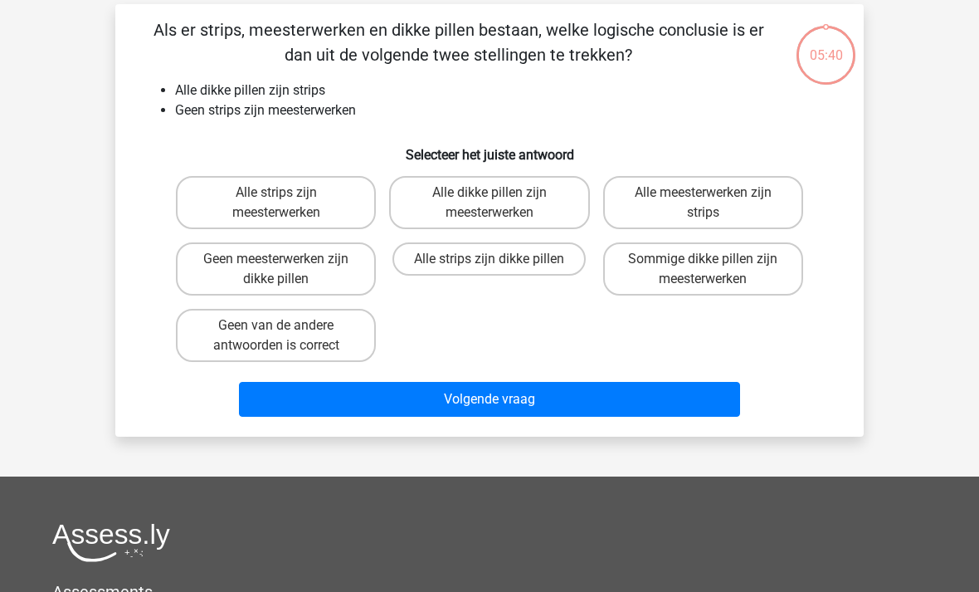
scroll to position [76, 0]
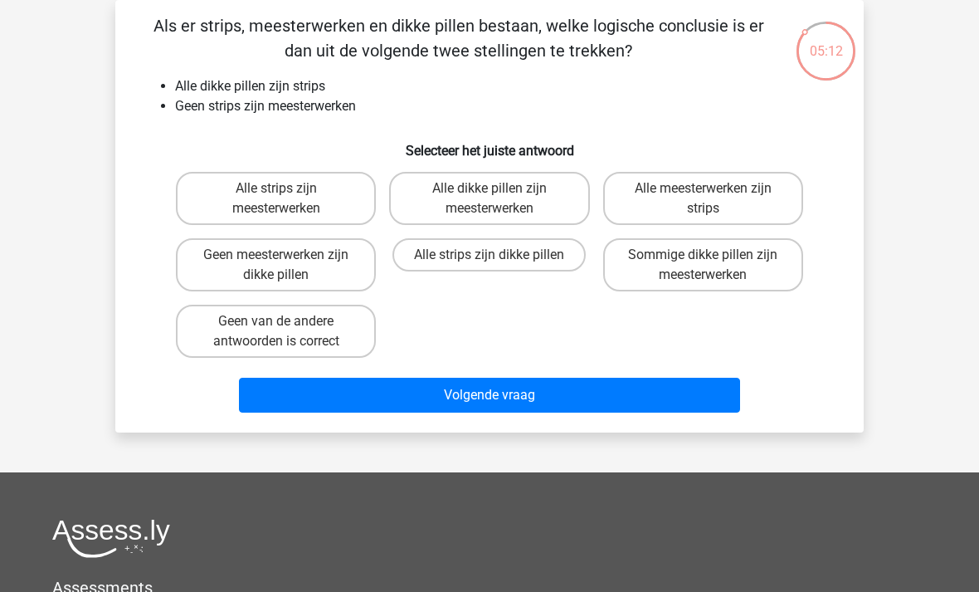
click at [305, 318] on label "Geen van de andere antwoorden is correct" at bounding box center [276, 331] width 200 height 53
click at [287, 321] on input "Geen van de andere antwoorden is correct" at bounding box center [281, 326] width 11 height 11
radio input "true"
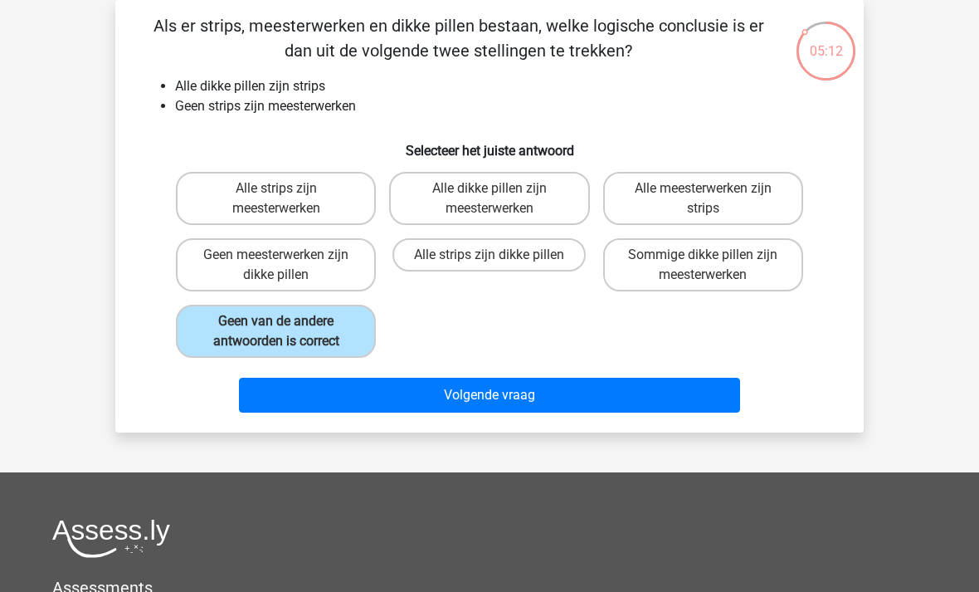
click at [480, 398] on button "Volgende vraag" at bounding box center [490, 395] width 502 height 35
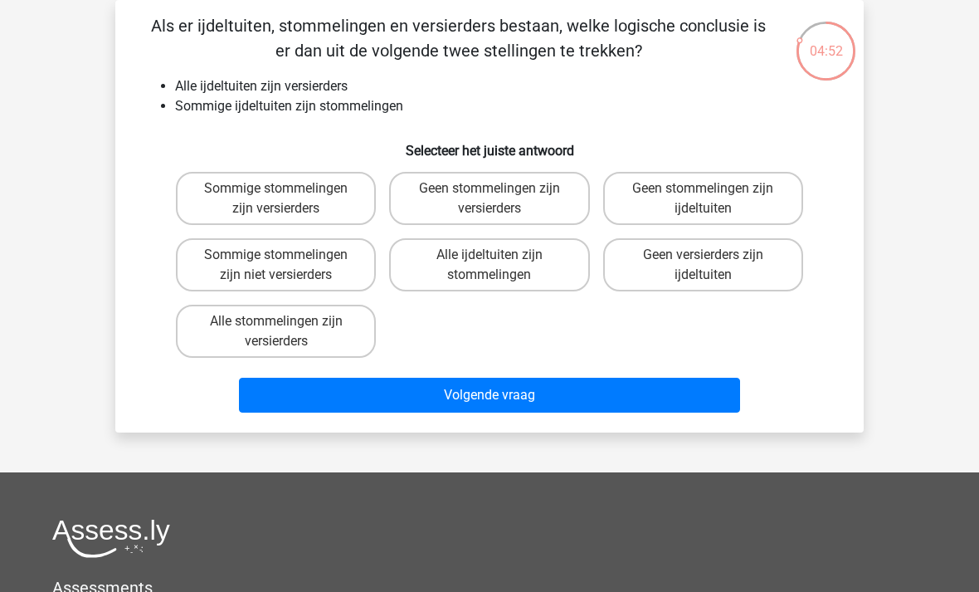
click at [330, 198] on label "Sommige stommelingen zijn versierders" at bounding box center [276, 198] width 200 height 53
click at [287, 198] on input "Sommige stommelingen zijn versierders" at bounding box center [281, 193] width 11 height 11
radio input "true"
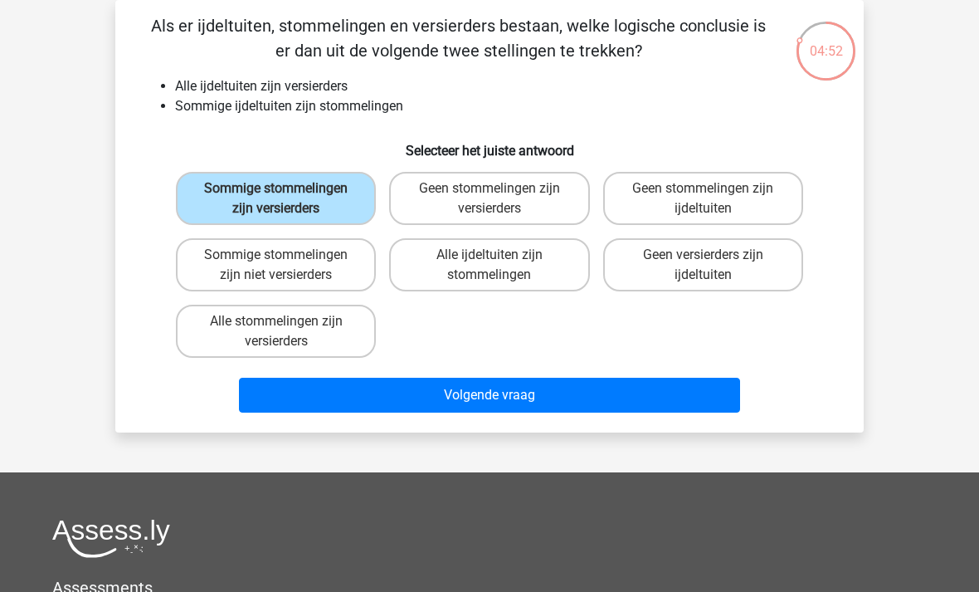
click at [470, 398] on button "Volgende vraag" at bounding box center [490, 395] width 502 height 35
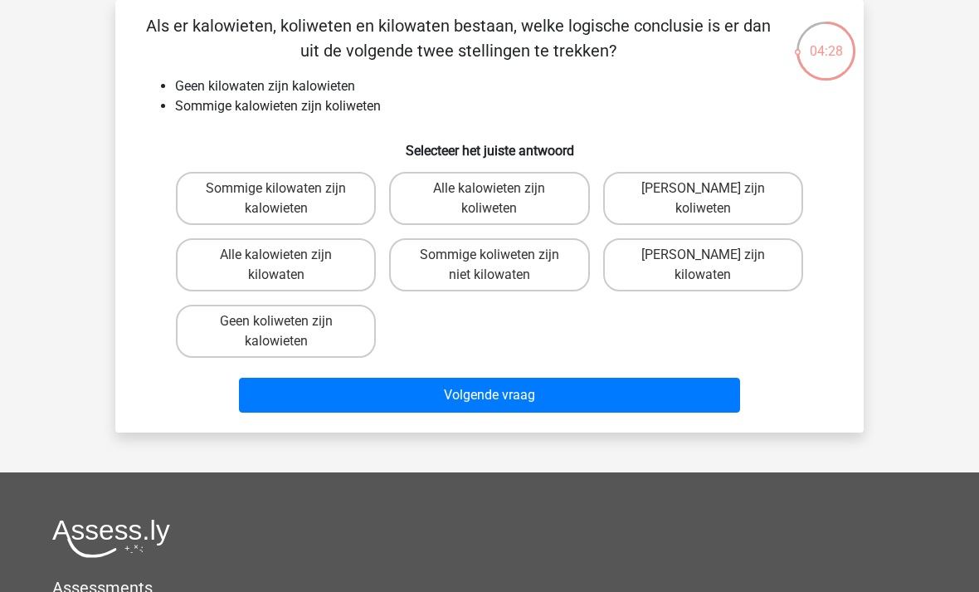
click at [514, 275] on label "Sommige koliweten zijn niet kilowaten" at bounding box center [489, 264] width 200 height 53
click at [500, 266] on input "Sommige koliweten zijn niet kilowaten" at bounding box center [495, 260] width 11 height 11
radio input "true"
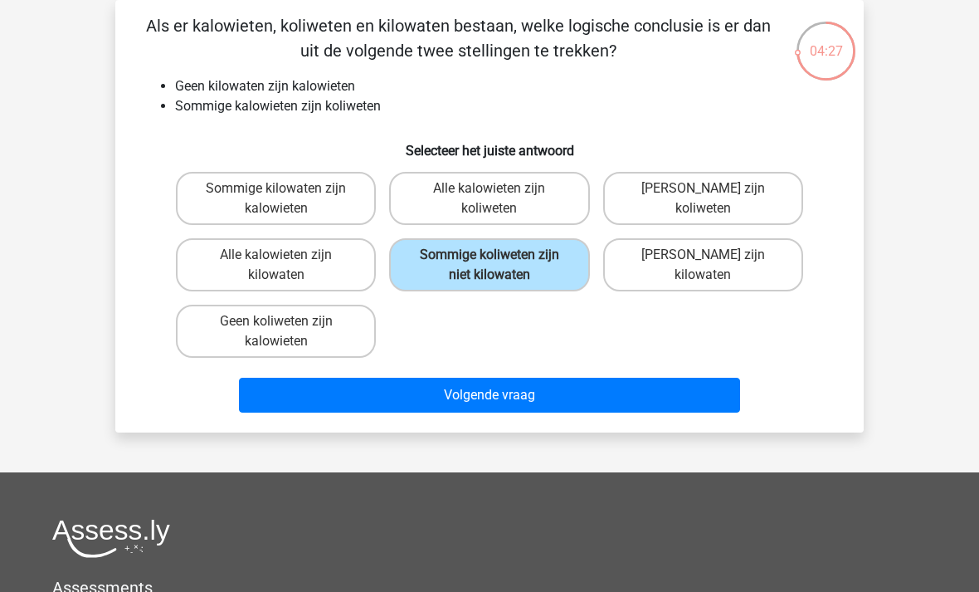
click at [574, 395] on button "Volgende vraag" at bounding box center [490, 395] width 502 height 35
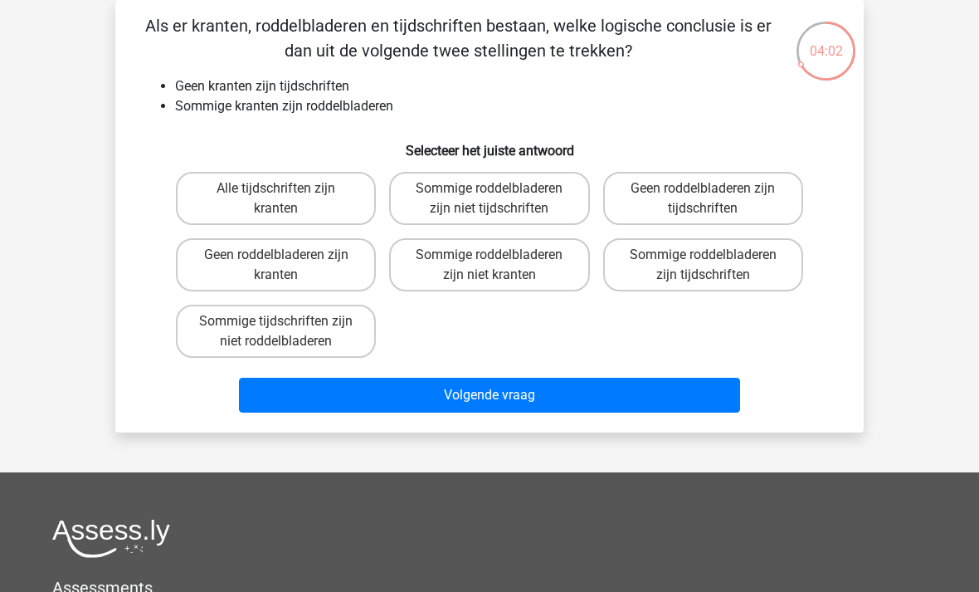
click at [531, 204] on label "Sommige roddelbladeren zijn niet tijdschriften" at bounding box center [489, 198] width 200 height 53
click at [500, 199] on input "Sommige roddelbladeren zijn niet tijdschriften" at bounding box center [495, 193] width 11 height 11
radio input "true"
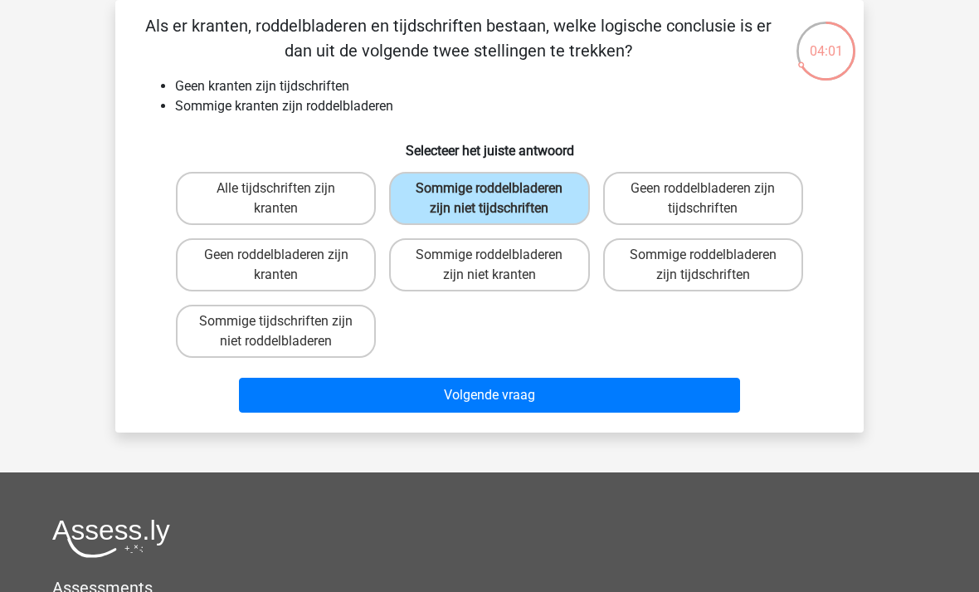
click at [559, 387] on button "Volgende vraag" at bounding box center [490, 395] width 502 height 35
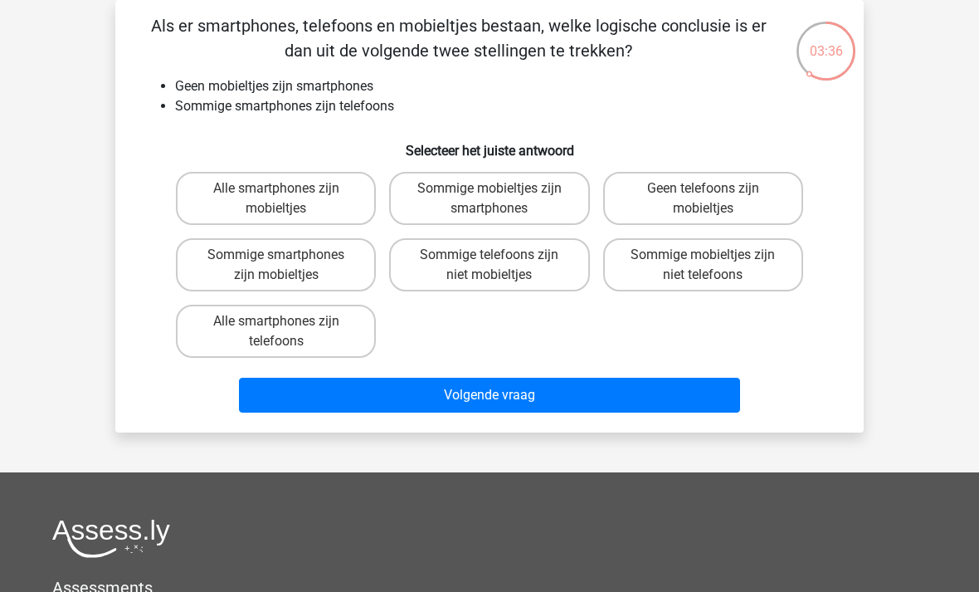
click at [519, 276] on label "Sommige telefoons zijn niet mobieltjes" at bounding box center [489, 264] width 200 height 53
click at [500, 266] on input "Sommige telefoons zijn niet mobieltjes" at bounding box center [495, 260] width 11 height 11
radio input "true"
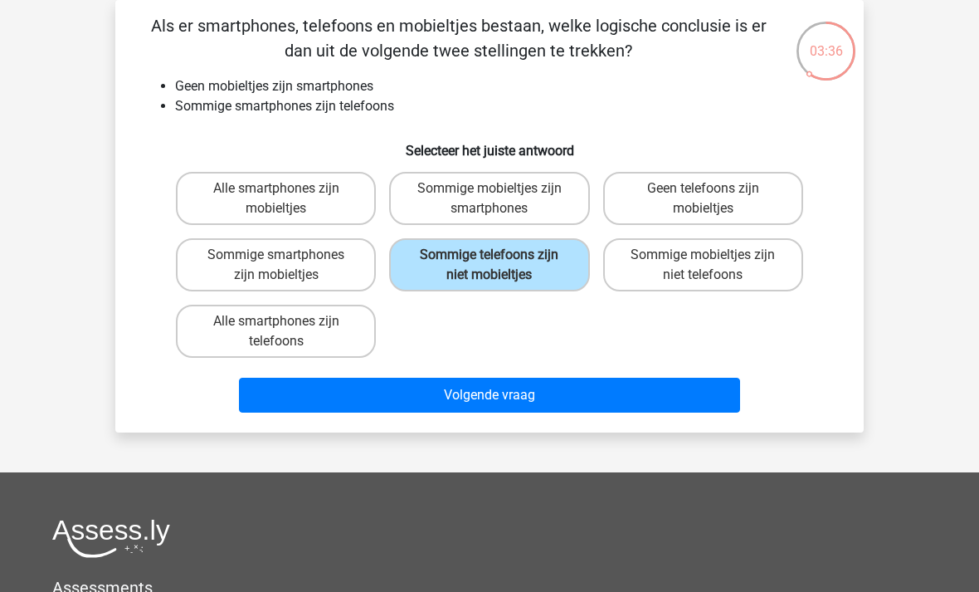
click at [530, 398] on button "Volgende vraag" at bounding box center [490, 395] width 502 height 35
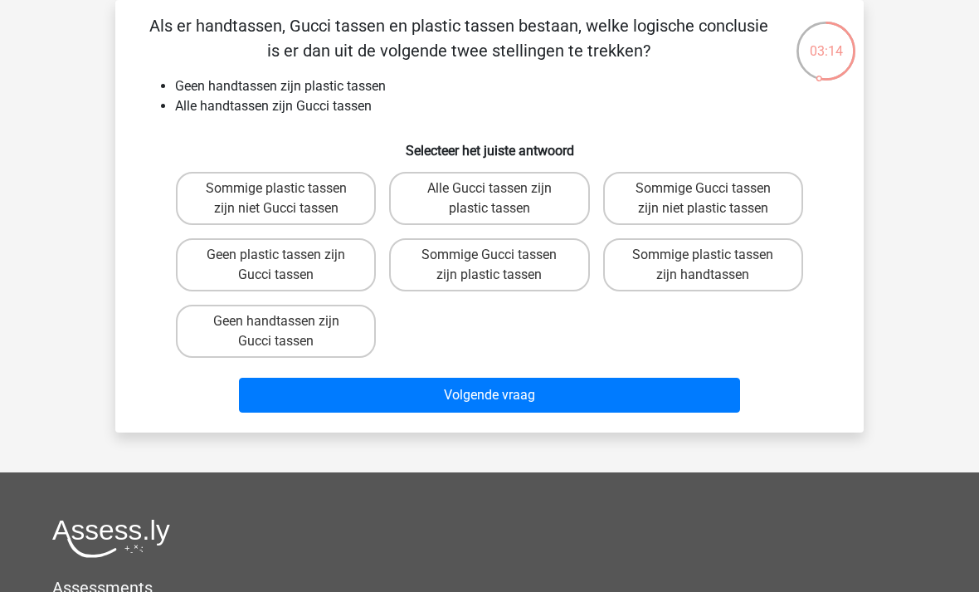
click at [733, 190] on label "Sommige Gucci tassen zijn niet plastic tassen" at bounding box center [703, 198] width 200 height 53
click at [714, 190] on input "Sommige Gucci tassen zijn niet plastic tassen" at bounding box center [708, 193] width 11 height 11
radio input "true"
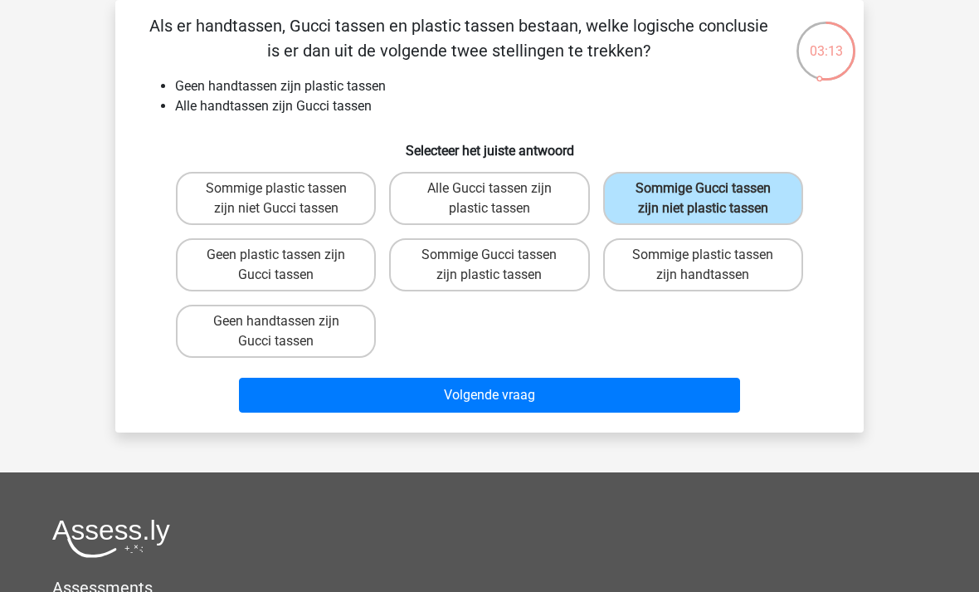
click at [648, 404] on button "Volgende vraag" at bounding box center [490, 395] width 502 height 35
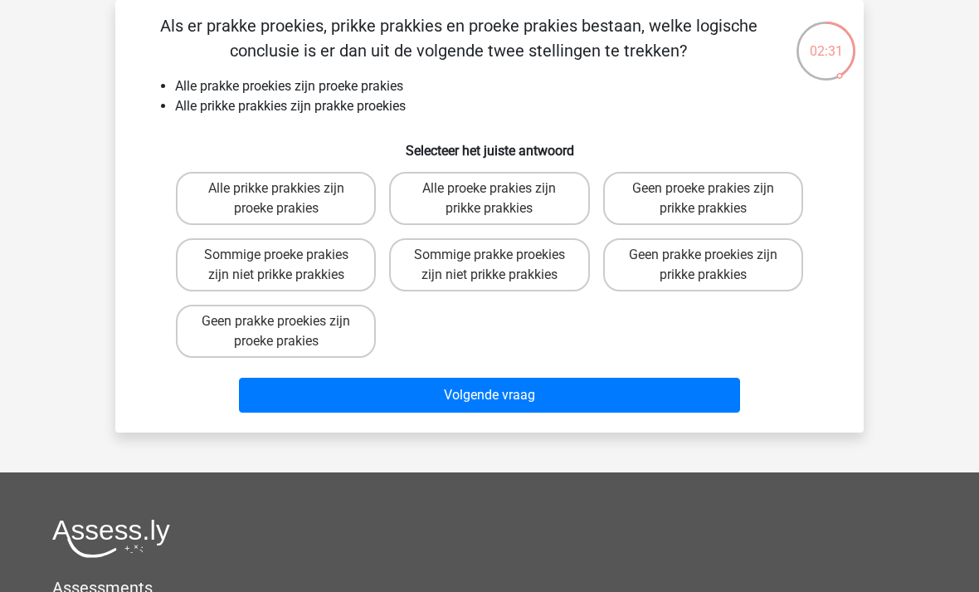
click at [330, 193] on label "Alle prikke prakkies zijn proeke prakies" at bounding box center [276, 198] width 200 height 53
click at [287, 193] on input "Alle prikke prakkies zijn proeke prakies" at bounding box center [281, 193] width 11 height 11
radio input "true"
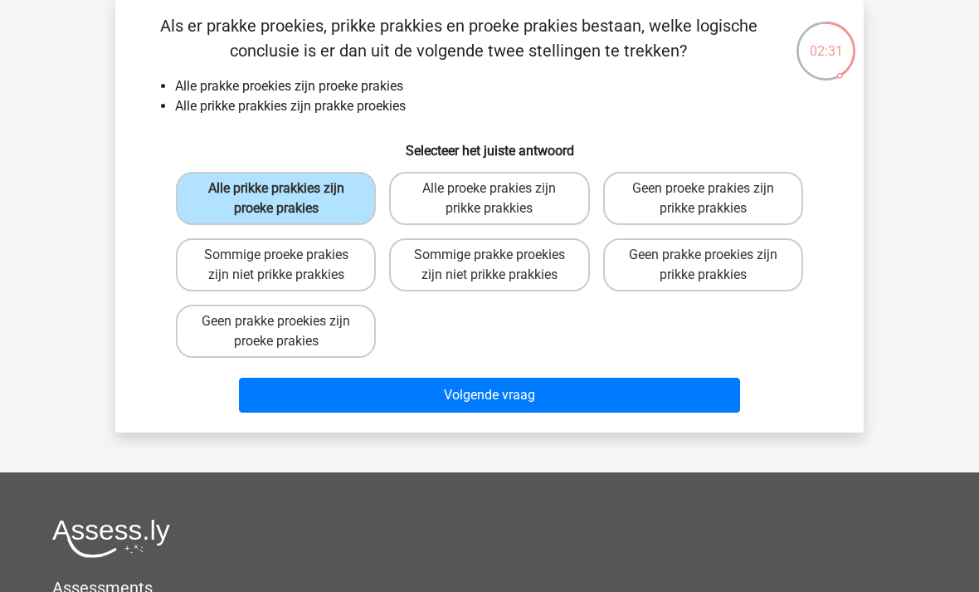
click at [452, 386] on button "Volgende vraag" at bounding box center [490, 395] width 502 height 35
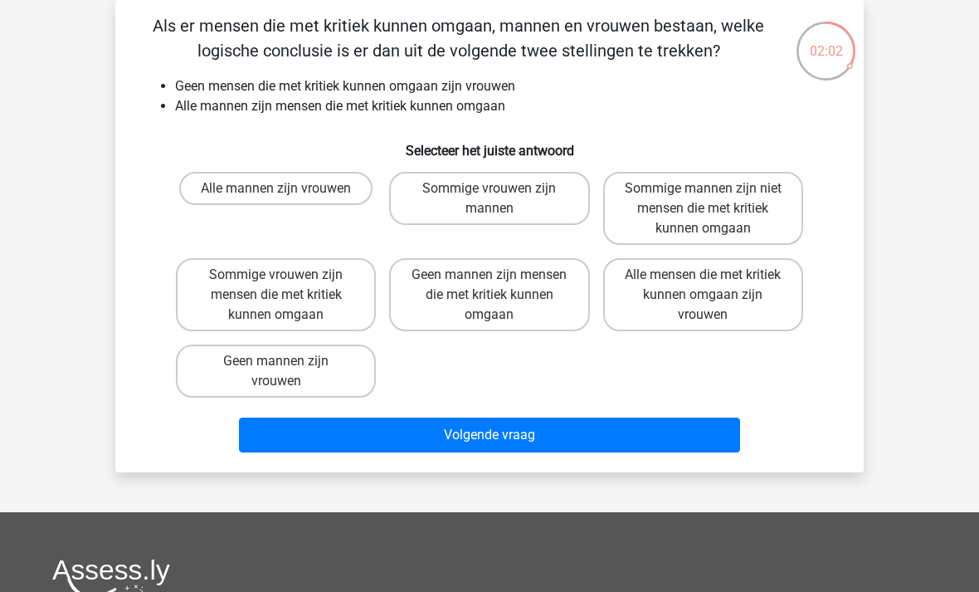
click at [302, 386] on label "Geen mannen zijn vrouwen" at bounding box center [276, 370] width 200 height 53
click at [287, 372] on input "Geen mannen zijn vrouwen" at bounding box center [281, 366] width 11 height 11
radio input "true"
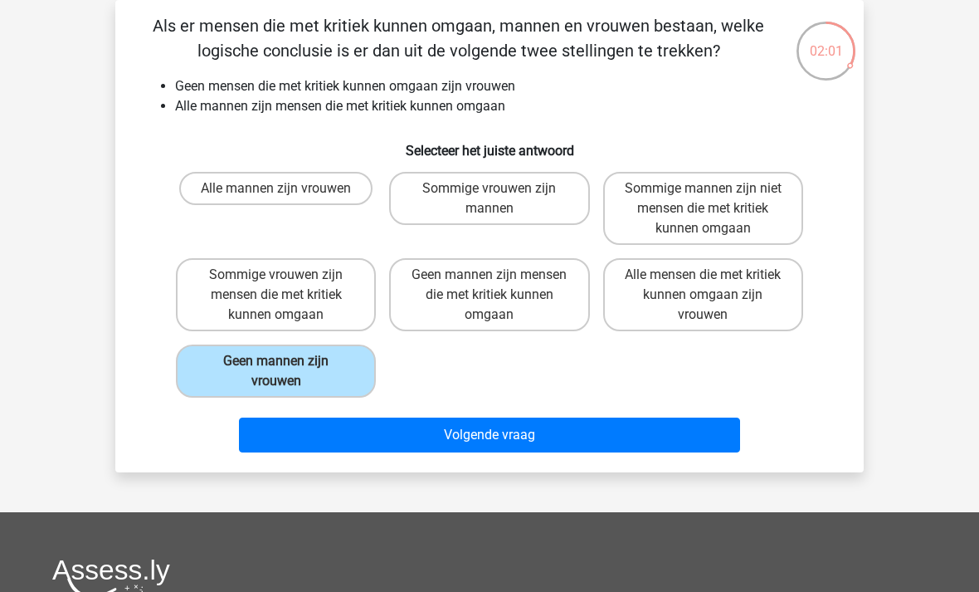
click at [388, 432] on button "Volgende vraag" at bounding box center [490, 434] width 502 height 35
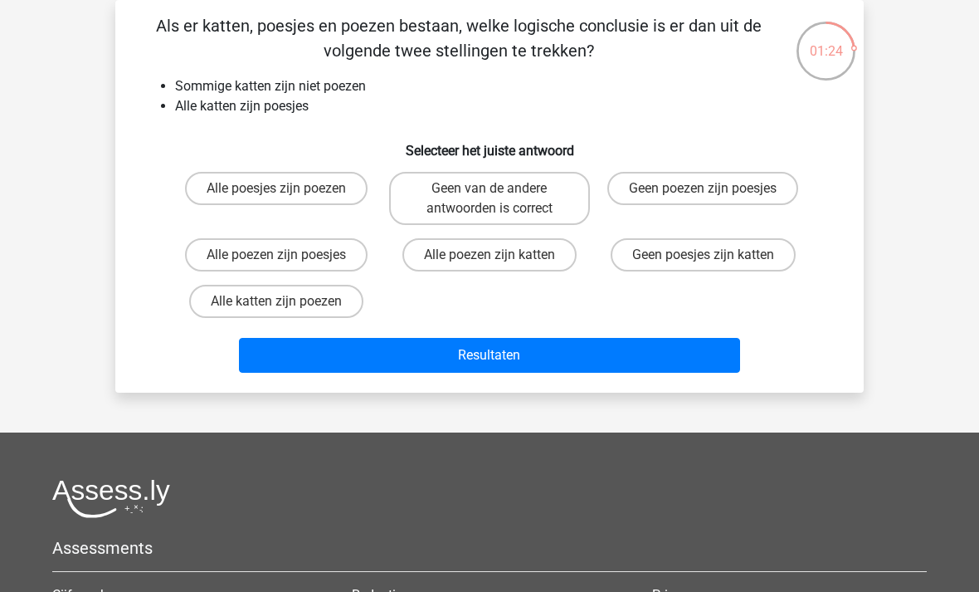
click at [493, 194] on input "Geen van de andere antwoorden is correct" at bounding box center [495, 193] width 11 height 11
radio input "true"
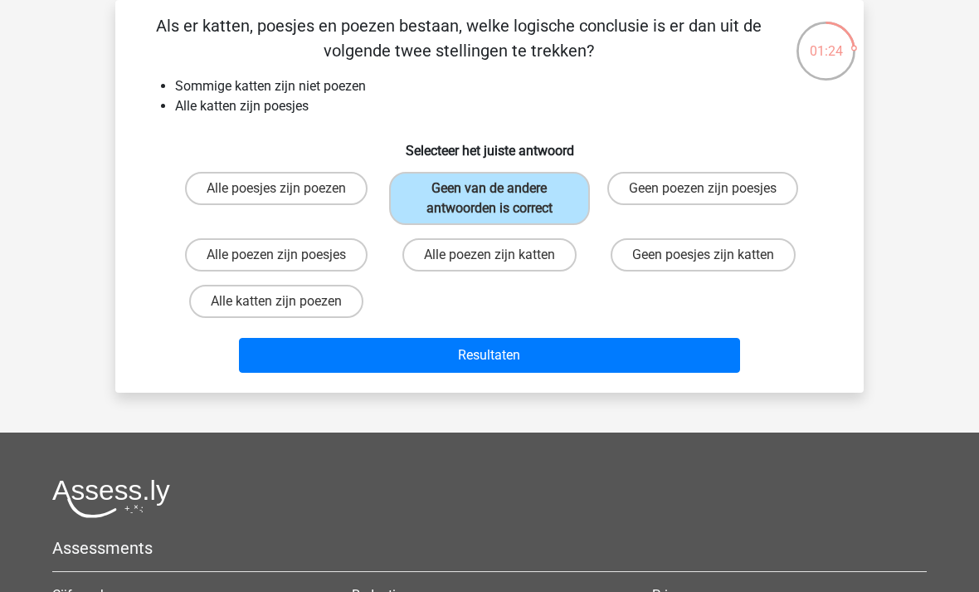
click at [515, 349] on button "Resultaten" at bounding box center [490, 355] width 502 height 35
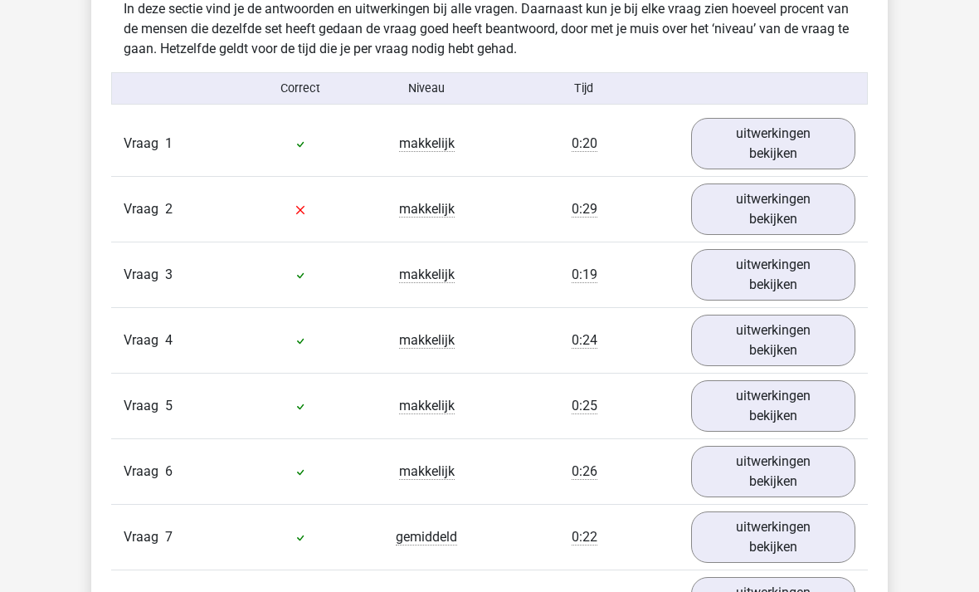
scroll to position [972, 0]
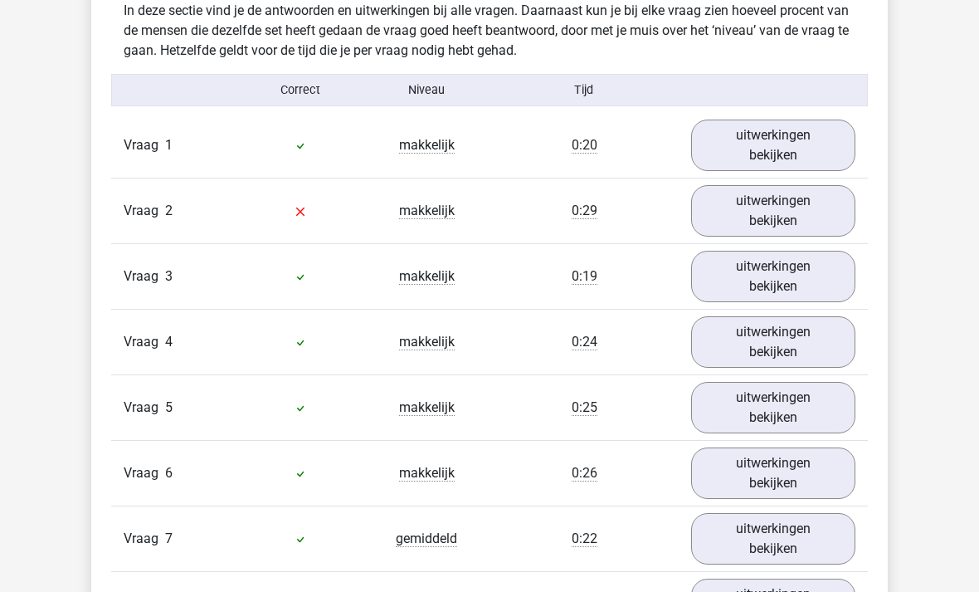
click at [807, 218] on link "uitwerkingen bekijken" at bounding box center [773, 211] width 164 height 51
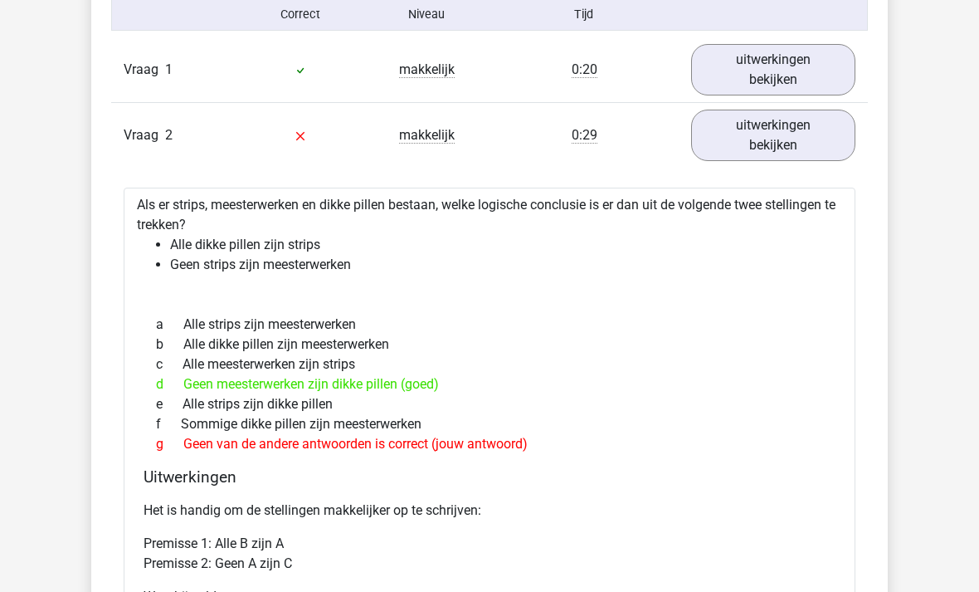
scroll to position [1063, 0]
